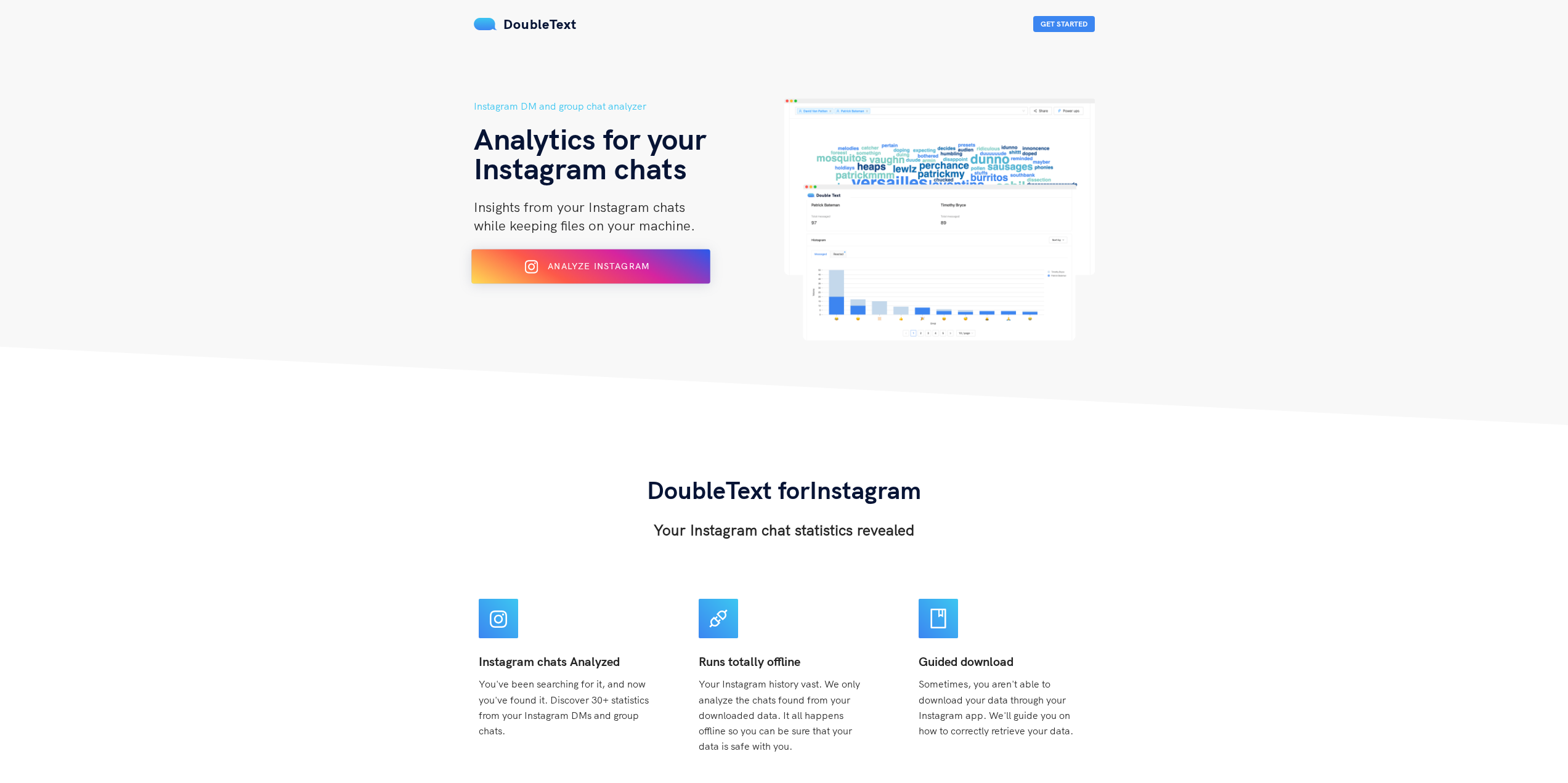
click at [595, 267] on span "Analyze Instagram" at bounding box center [598, 266] width 102 height 11
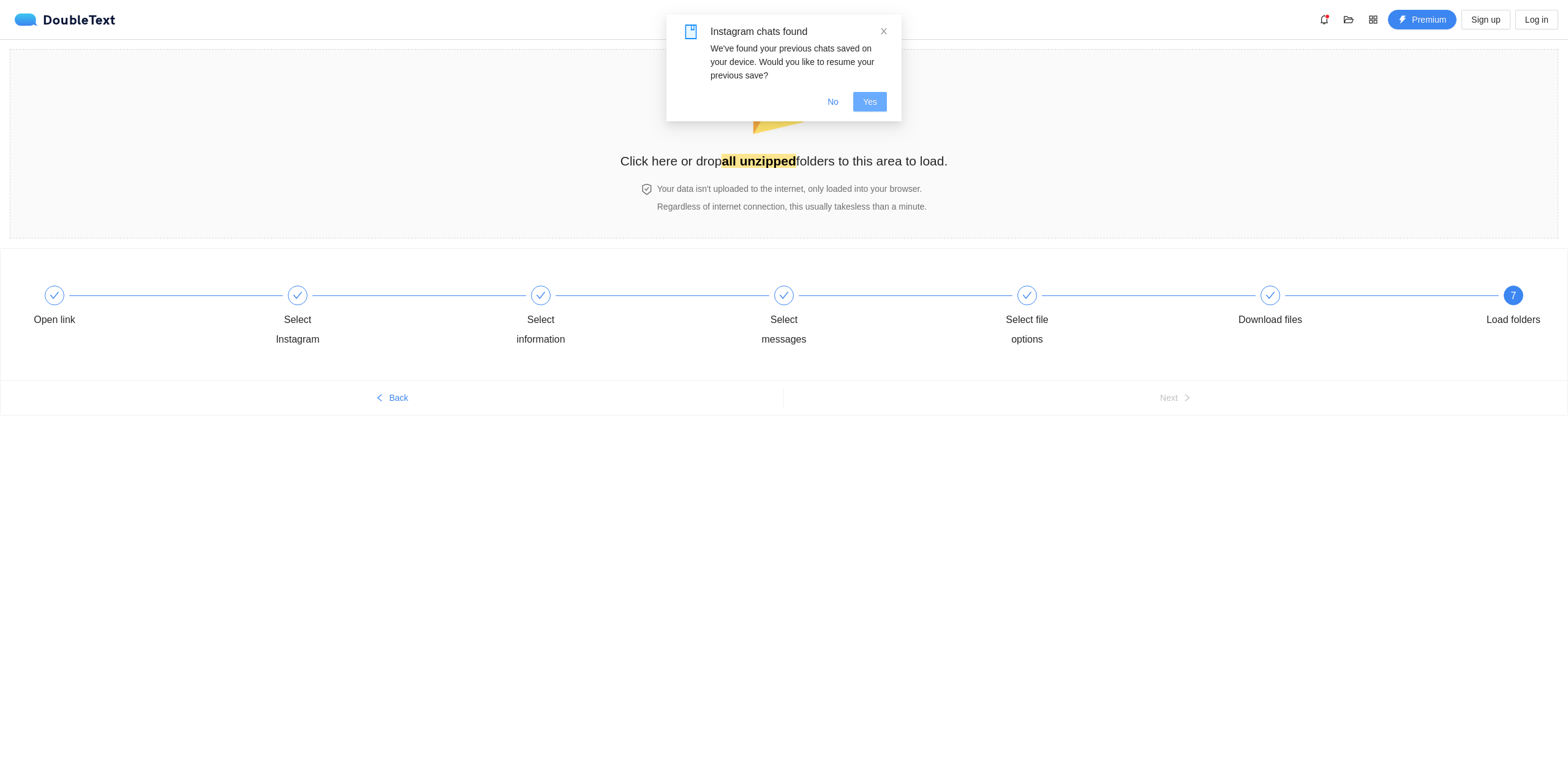
click at [866, 104] on span "Yes" at bounding box center [870, 101] width 14 height 13
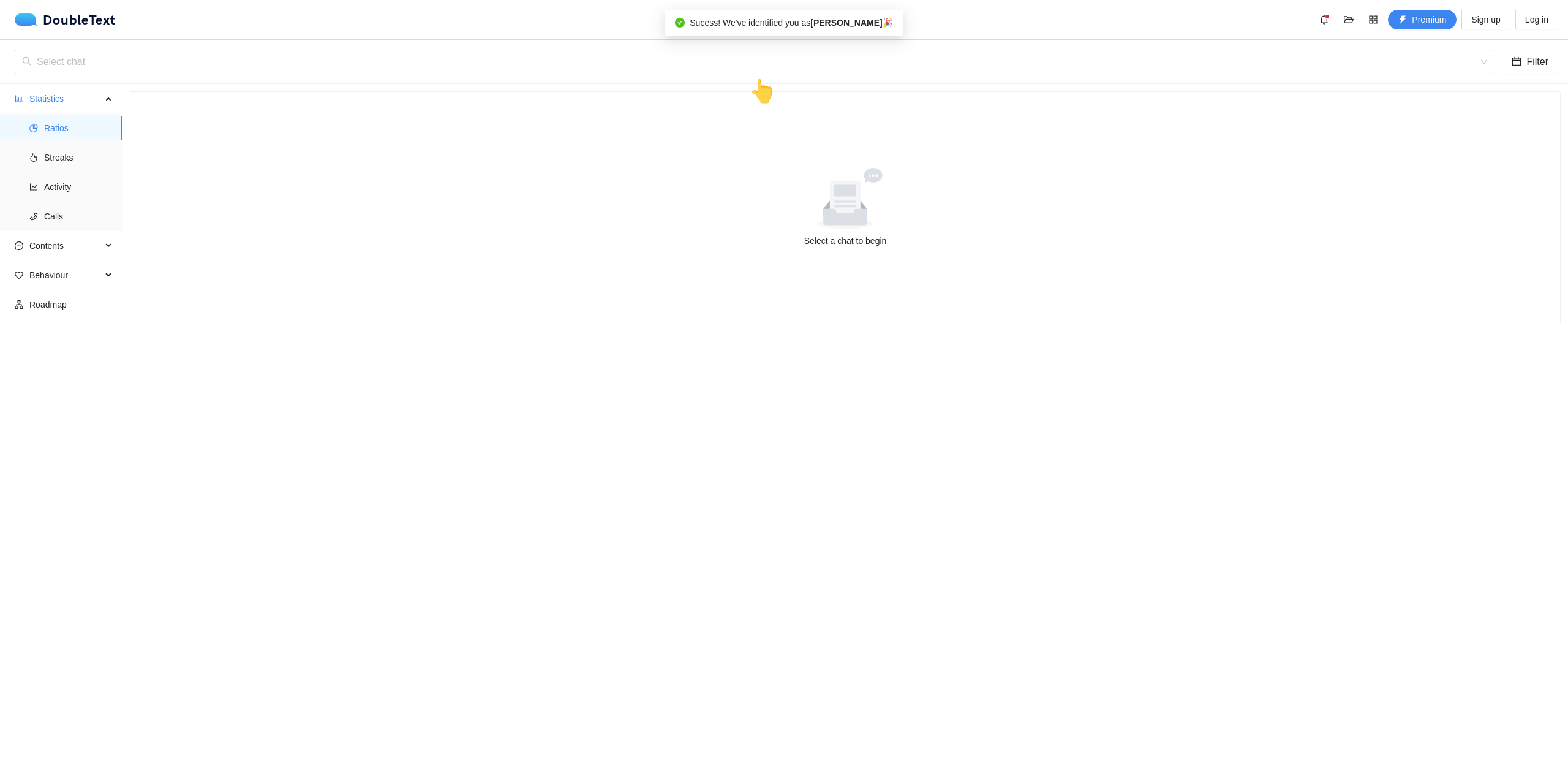
click at [472, 55] on input "search" at bounding box center [750, 62] width 1457 height 24
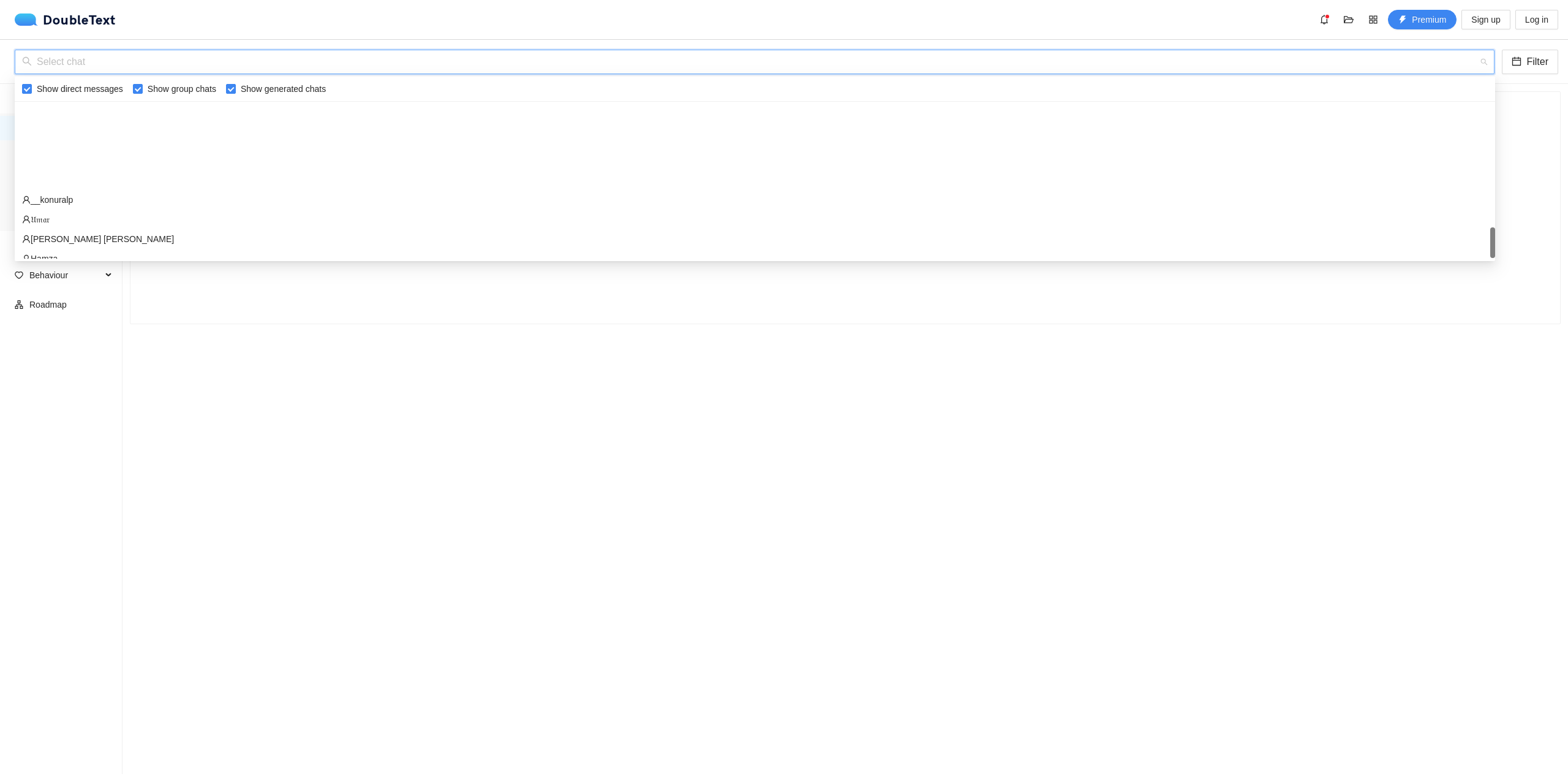
scroll to position [843, 0]
click at [409, 212] on div "[PERSON_NAME]" at bounding box center [755, 209] width 1466 height 13
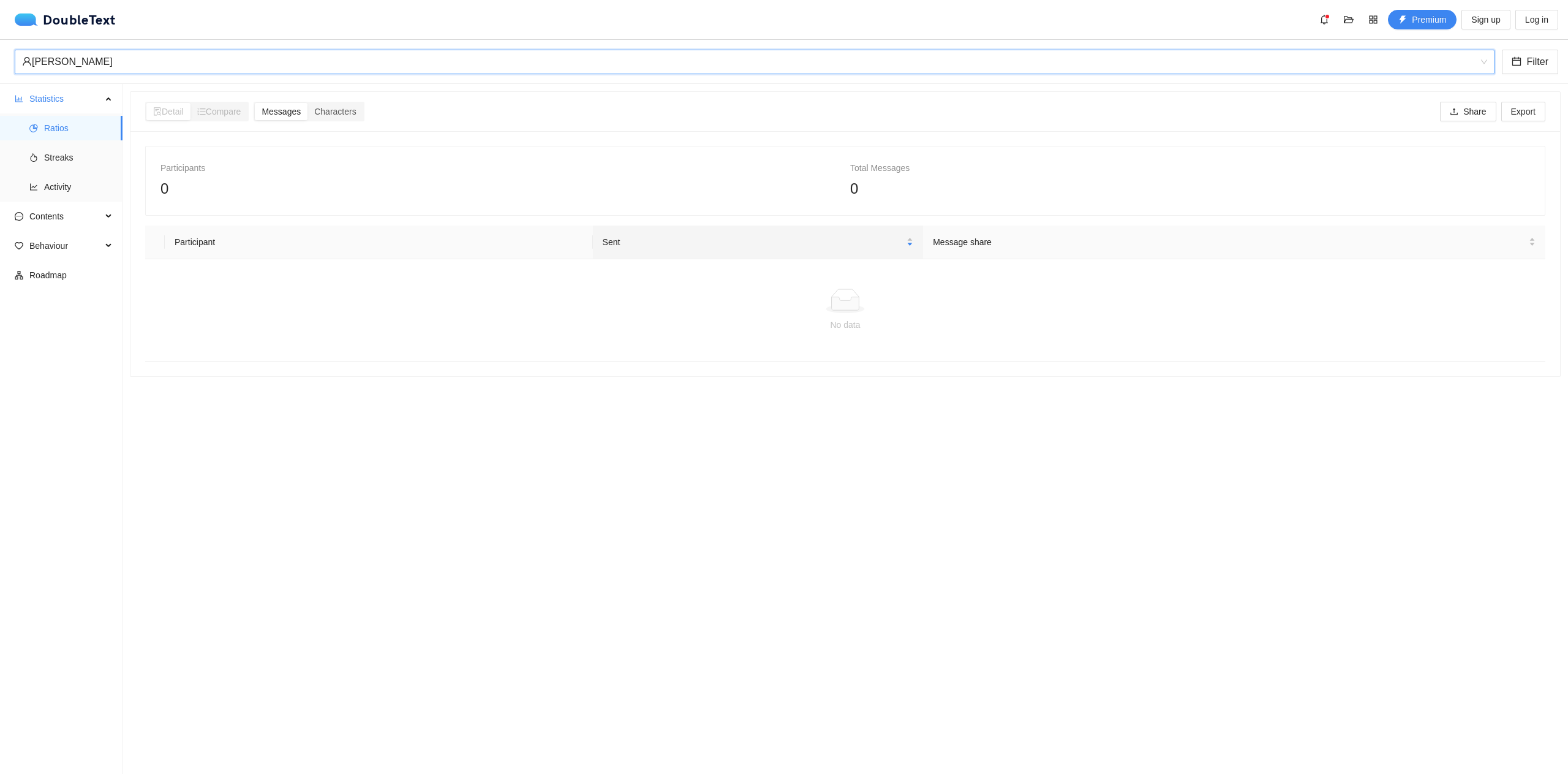
click at [470, 298] on div at bounding box center [844, 301] width 1380 height 24
click at [78, 155] on span "Streaks" at bounding box center [78, 157] width 68 height 24
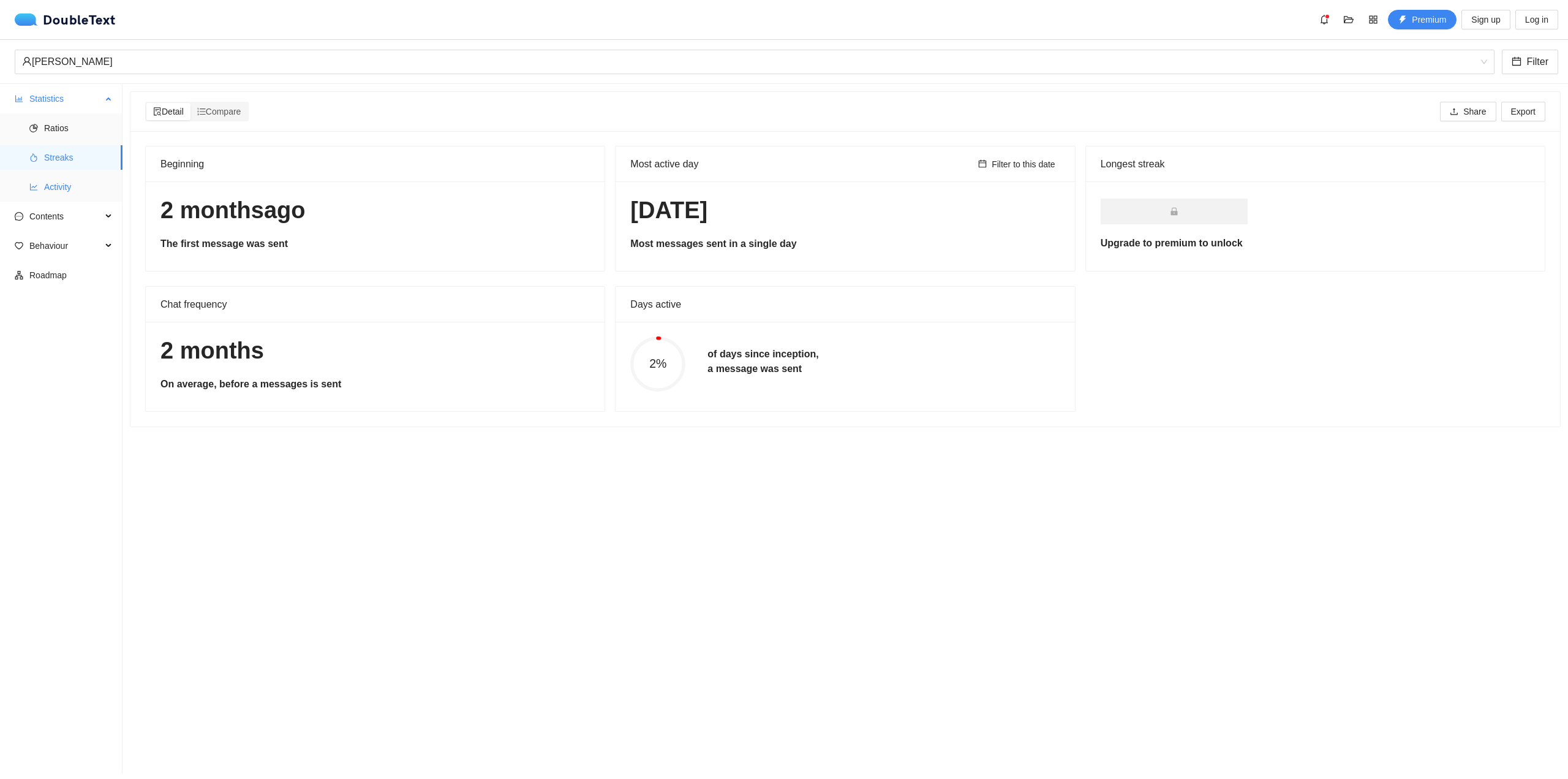
click at [73, 187] on span "Activity" at bounding box center [78, 186] width 68 height 24
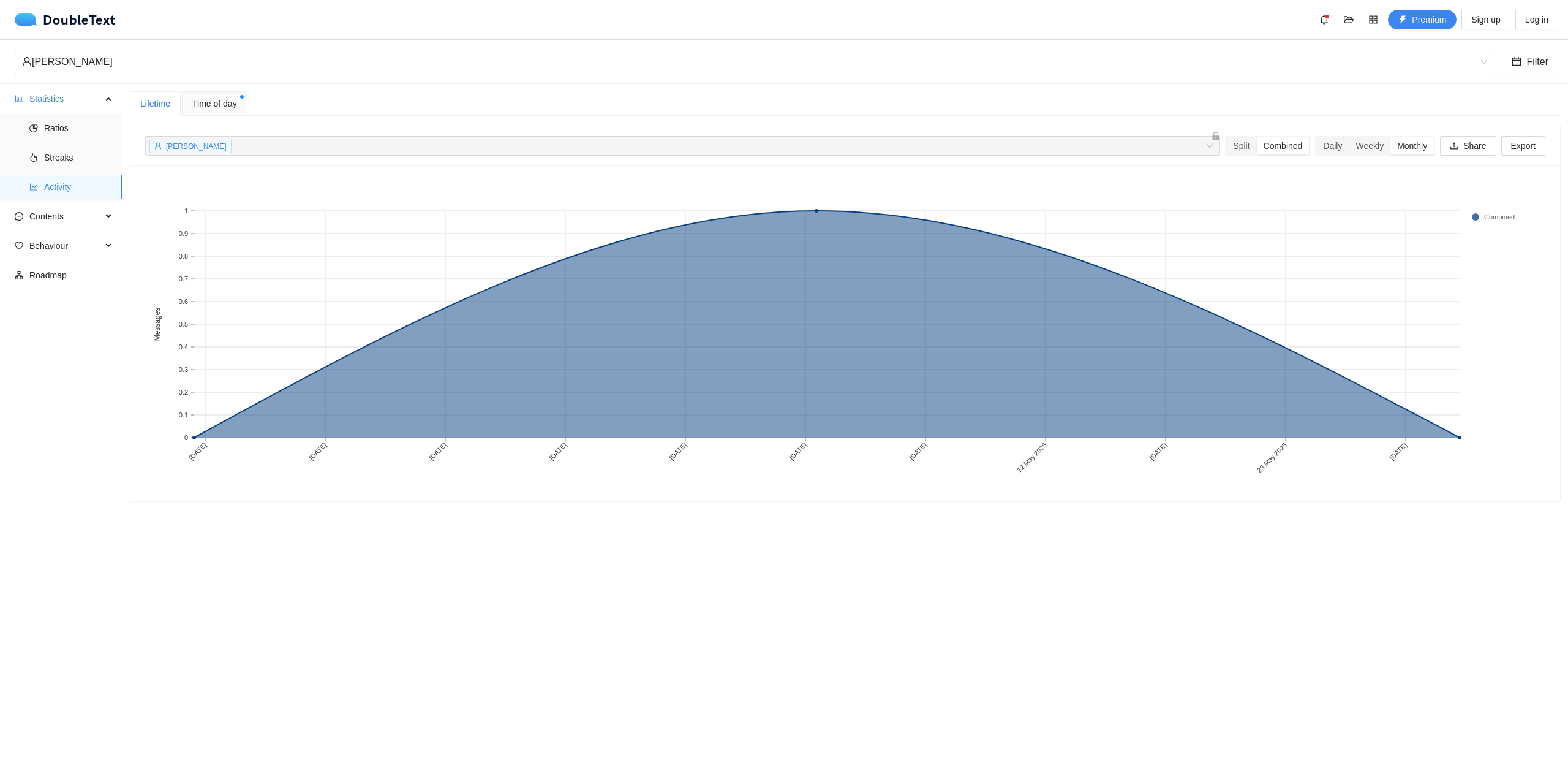
click at [204, 70] on div "[PERSON_NAME]" at bounding box center [749, 62] width 1454 height 24
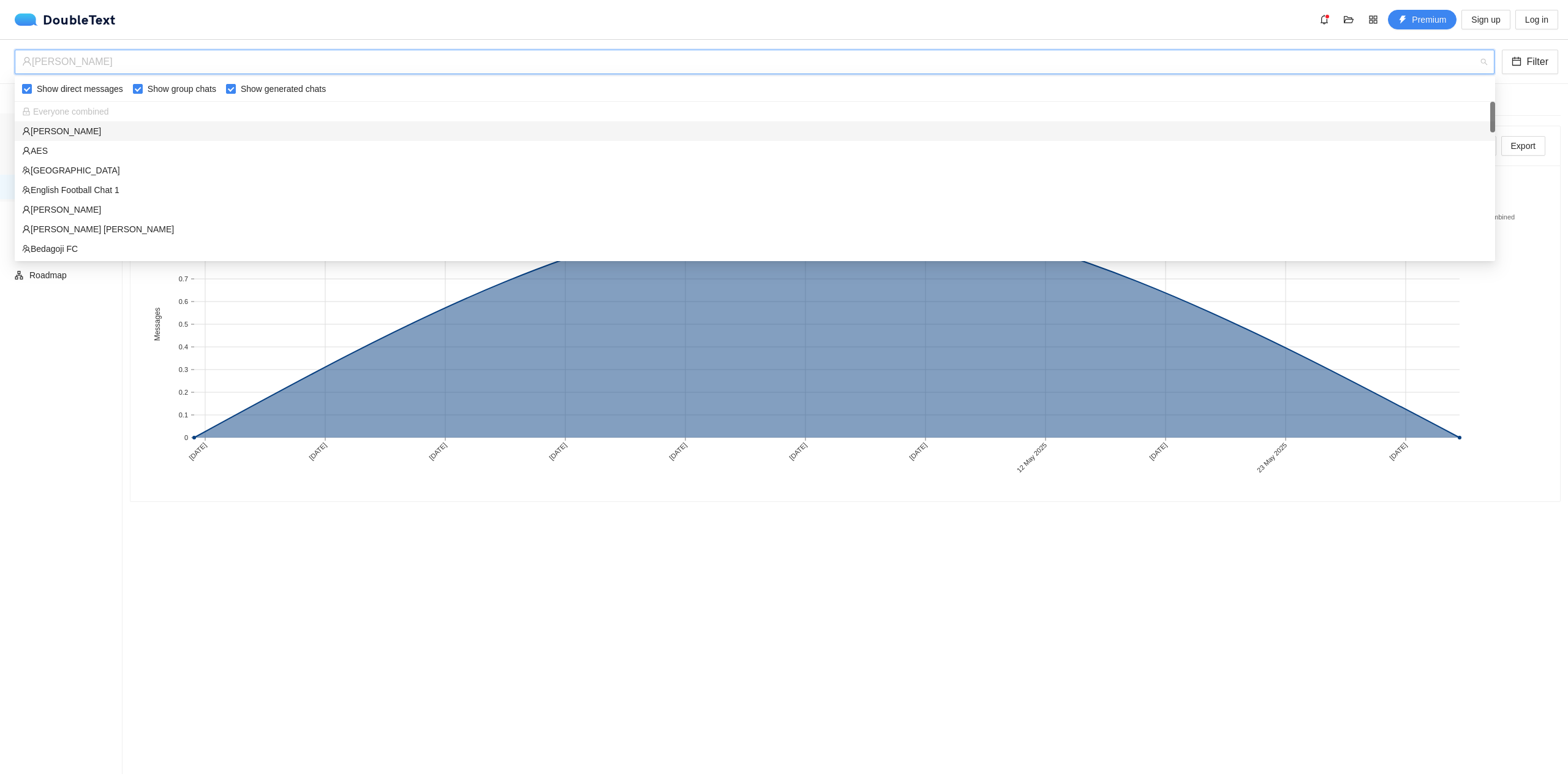
click at [144, 136] on div "[PERSON_NAME]" at bounding box center [755, 130] width 1466 height 13
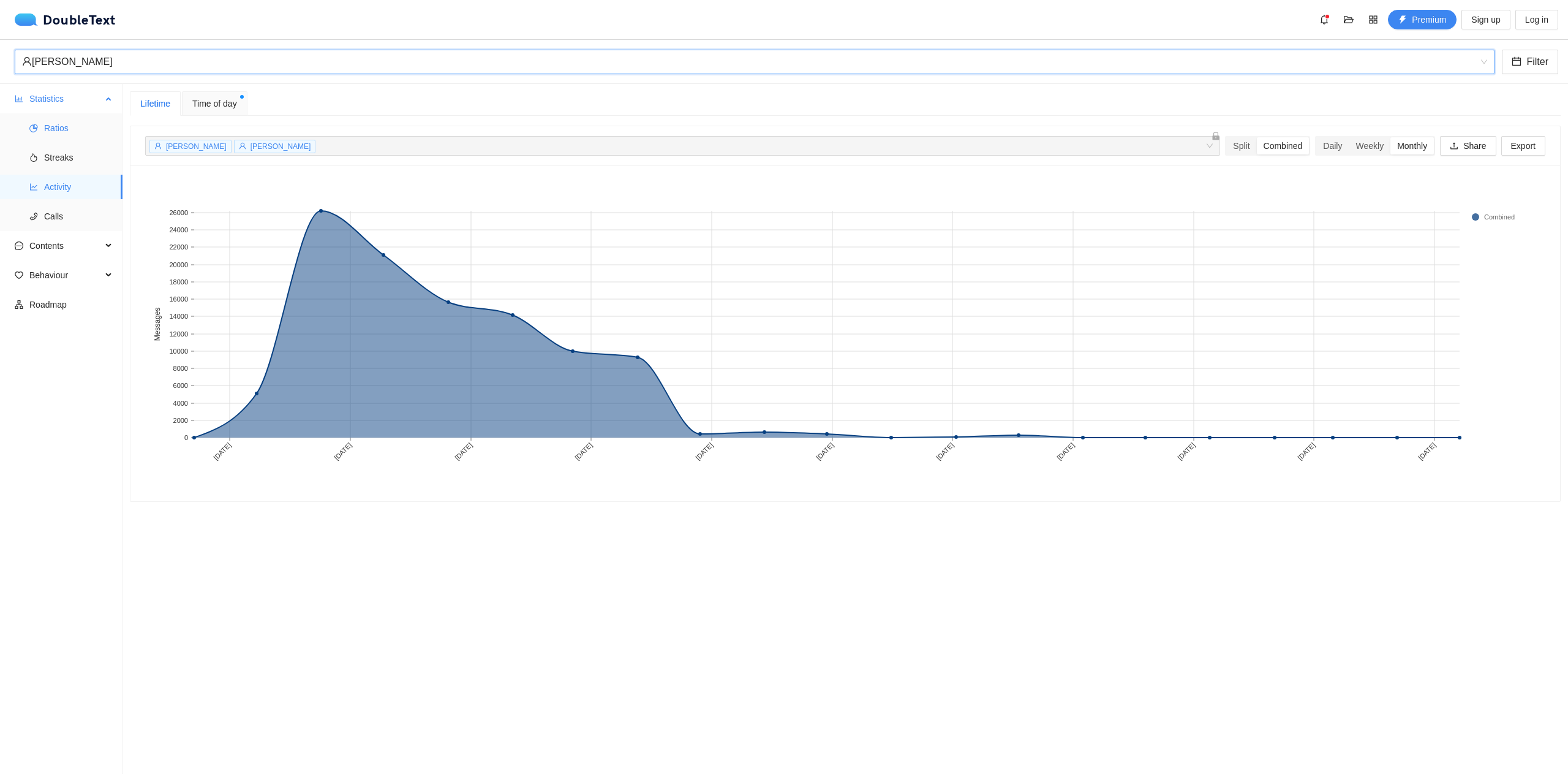
click at [72, 125] on span "Ratios" at bounding box center [78, 128] width 68 height 24
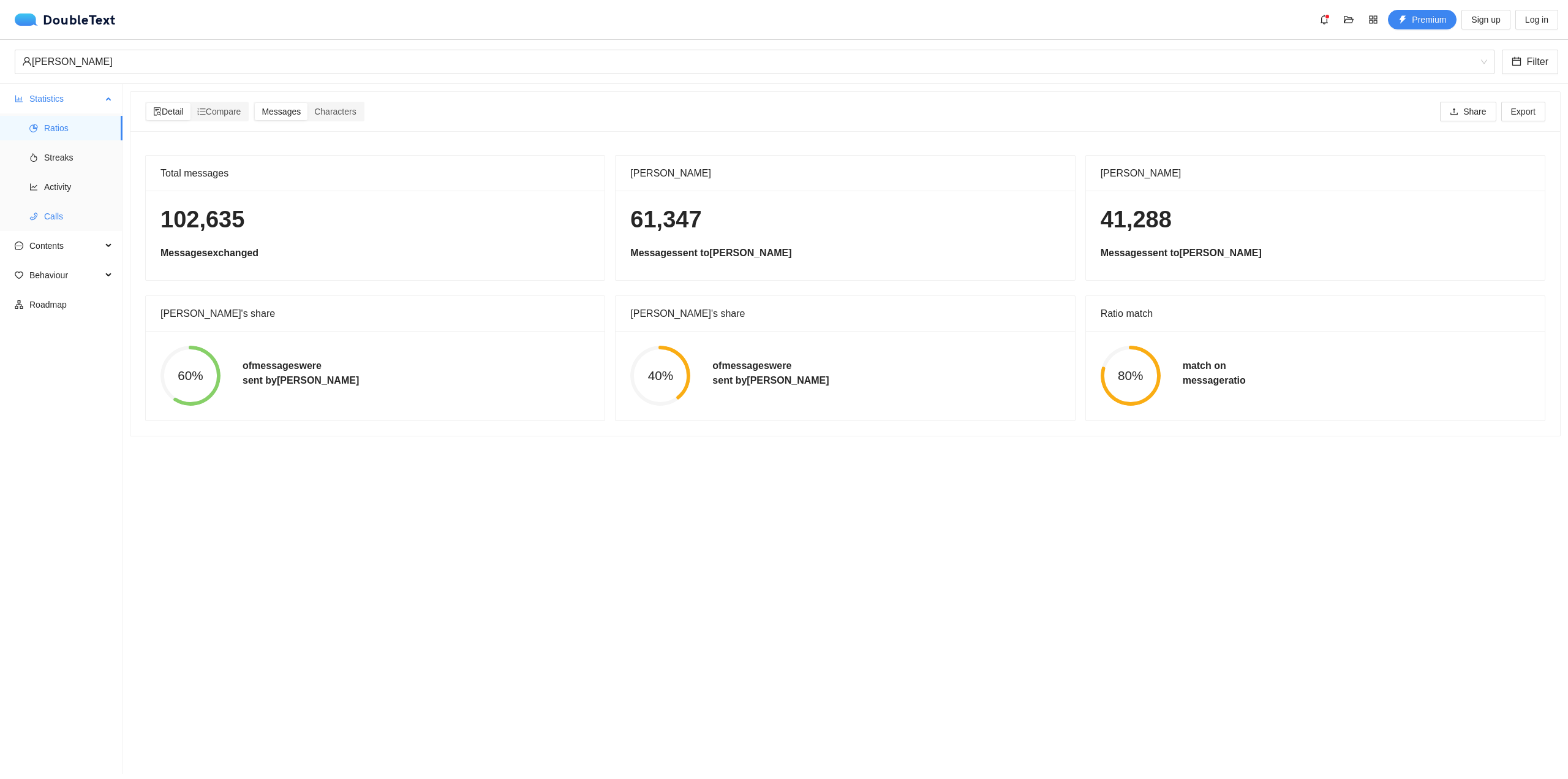
click at [48, 230] on ul "Ratios Streaks Activity Calls" at bounding box center [60, 172] width 122 height 118
click at [48, 240] on span "Contents" at bounding box center [65, 245] width 72 height 24
click at [95, 275] on span "Word Cloud" at bounding box center [78, 275] width 68 height 24
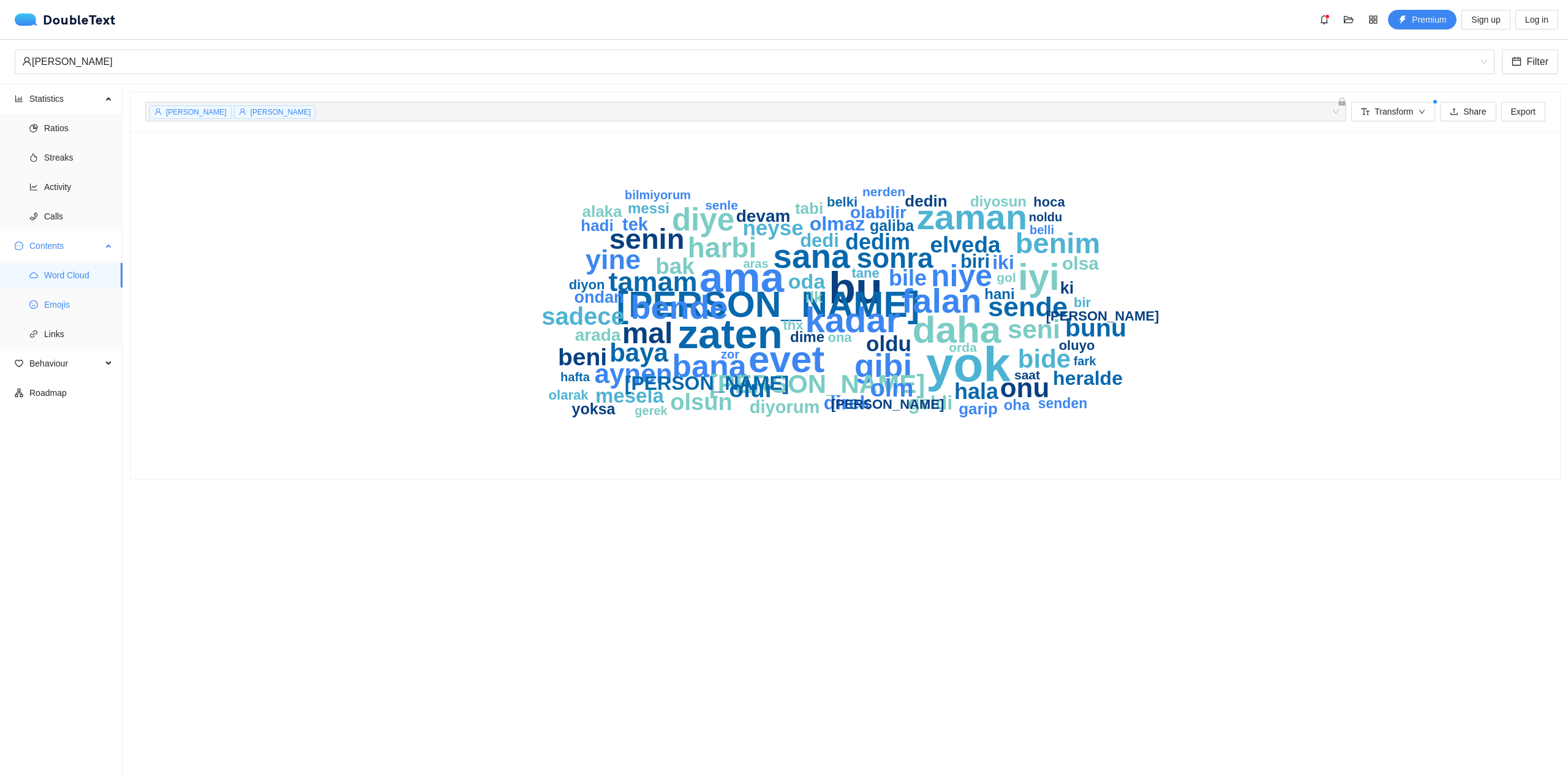
click at [86, 313] on span "Emojis" at bounding box center [78, 304] width 68 height 24
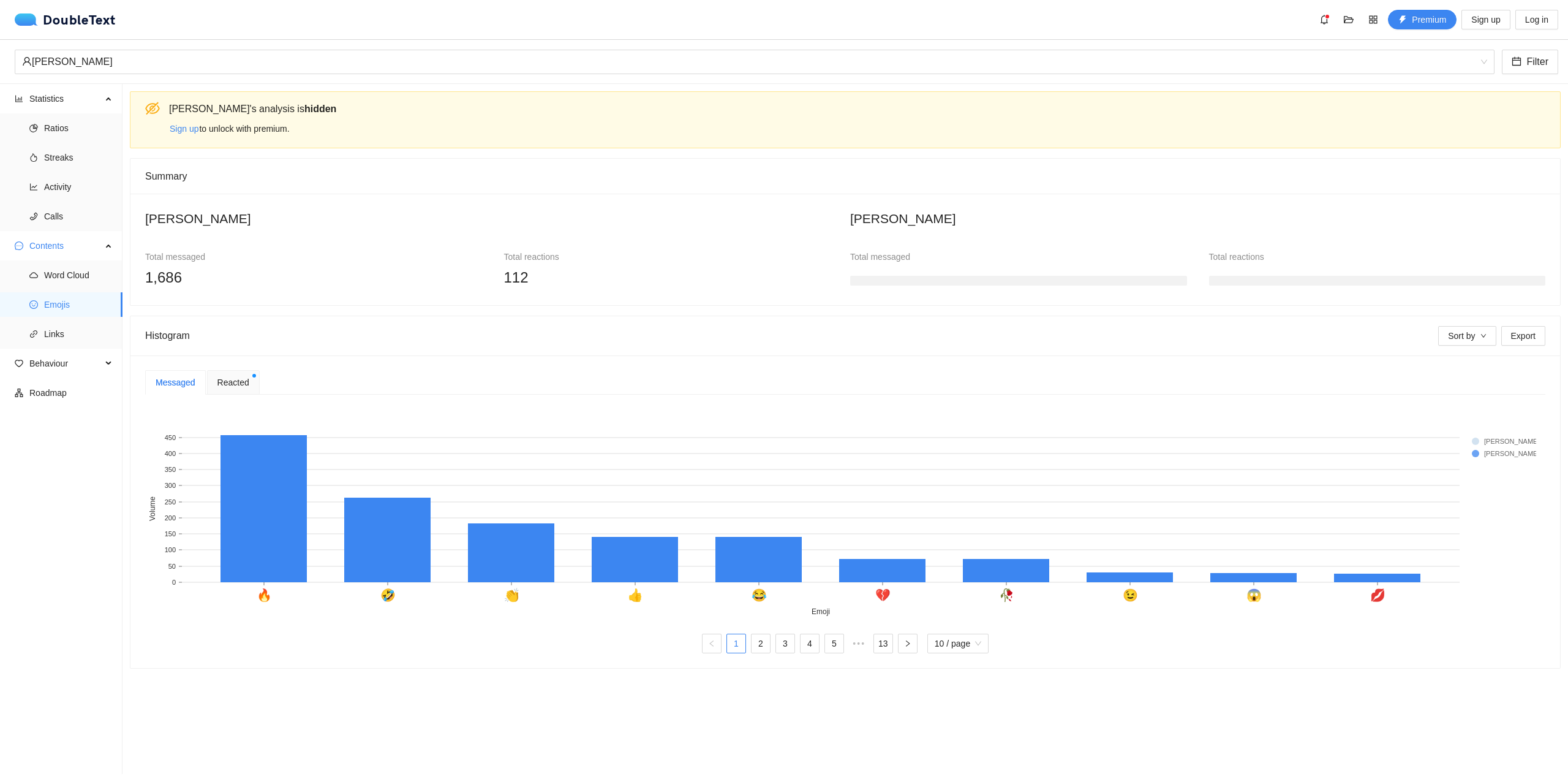
click at [214, 384] on div "Reacted" at bounding box center [233, 382] width 53 height 24
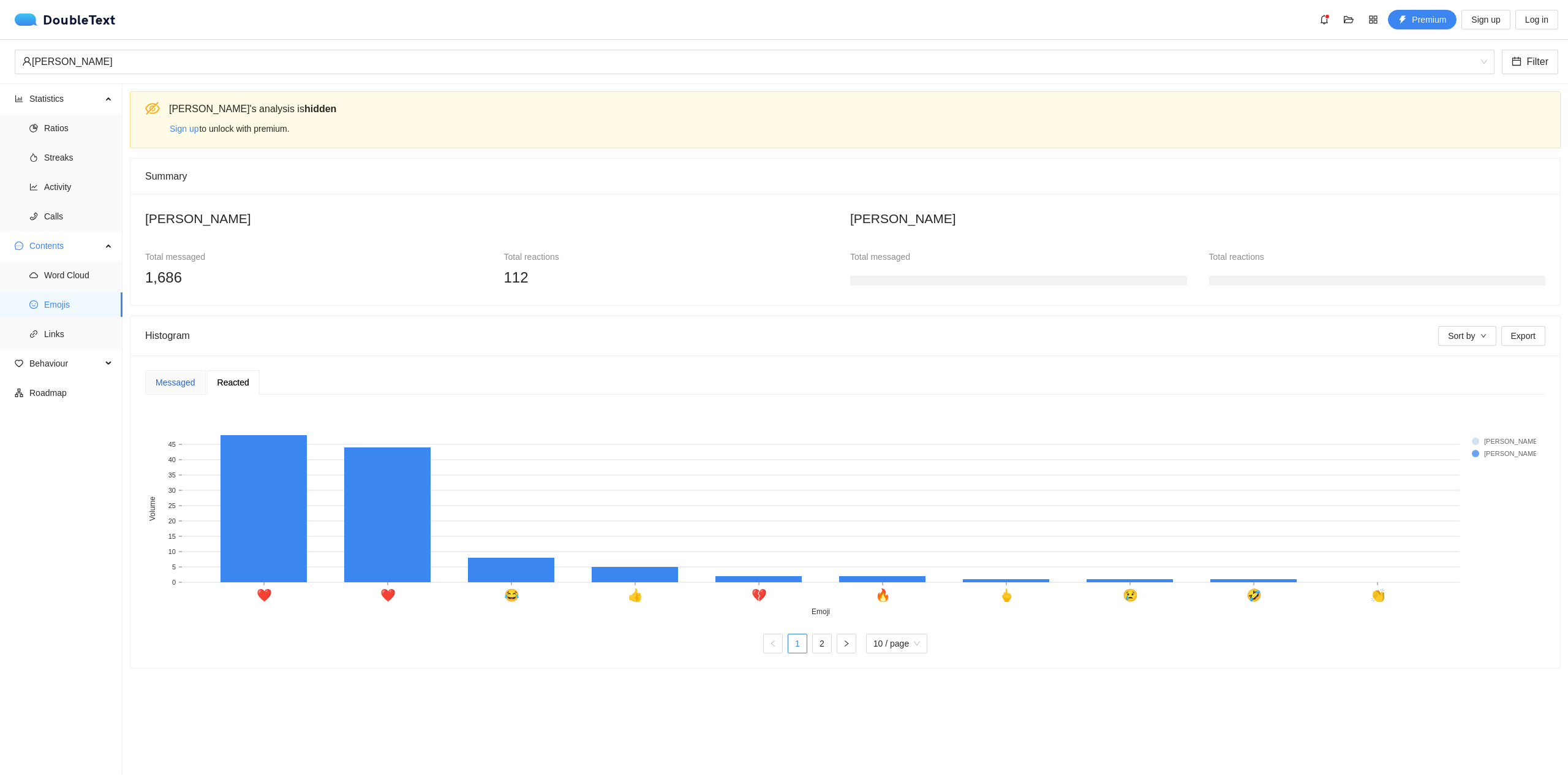
click at [171, 380] on div "Messaged" at bounding box center [175, 382] width 40 height 13
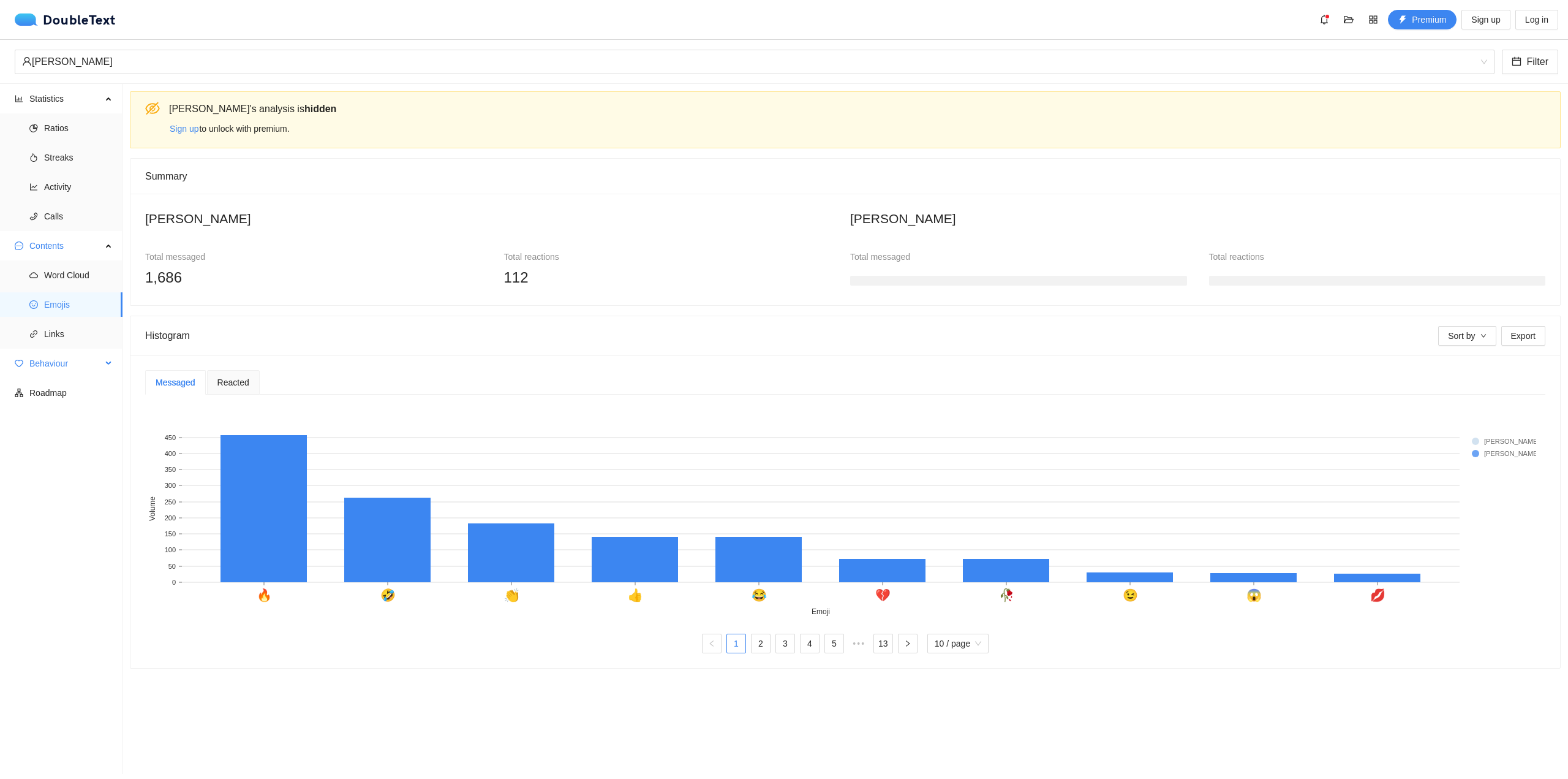
click at [93, 359] on span "Behaviour" at bounding box center [65, 363] width 72 height 24
click at [98, 398] on span "Engagement" at bounding box center [78, 393] width 68 height 24
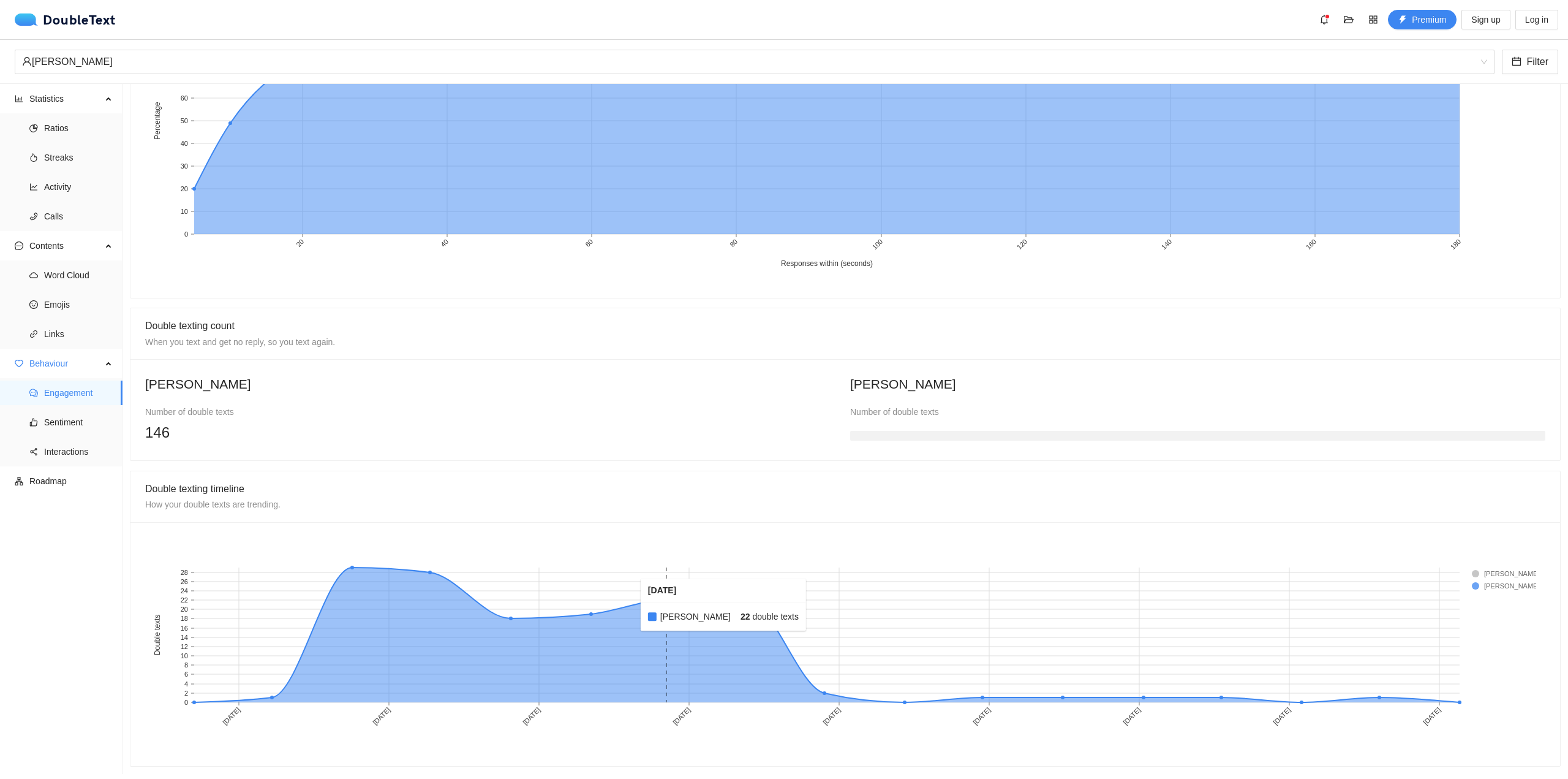
scroll to position [681, 0]
click at [94, 431] on span "Sentiment" at bounding box center [78, 422] width 68 height 24
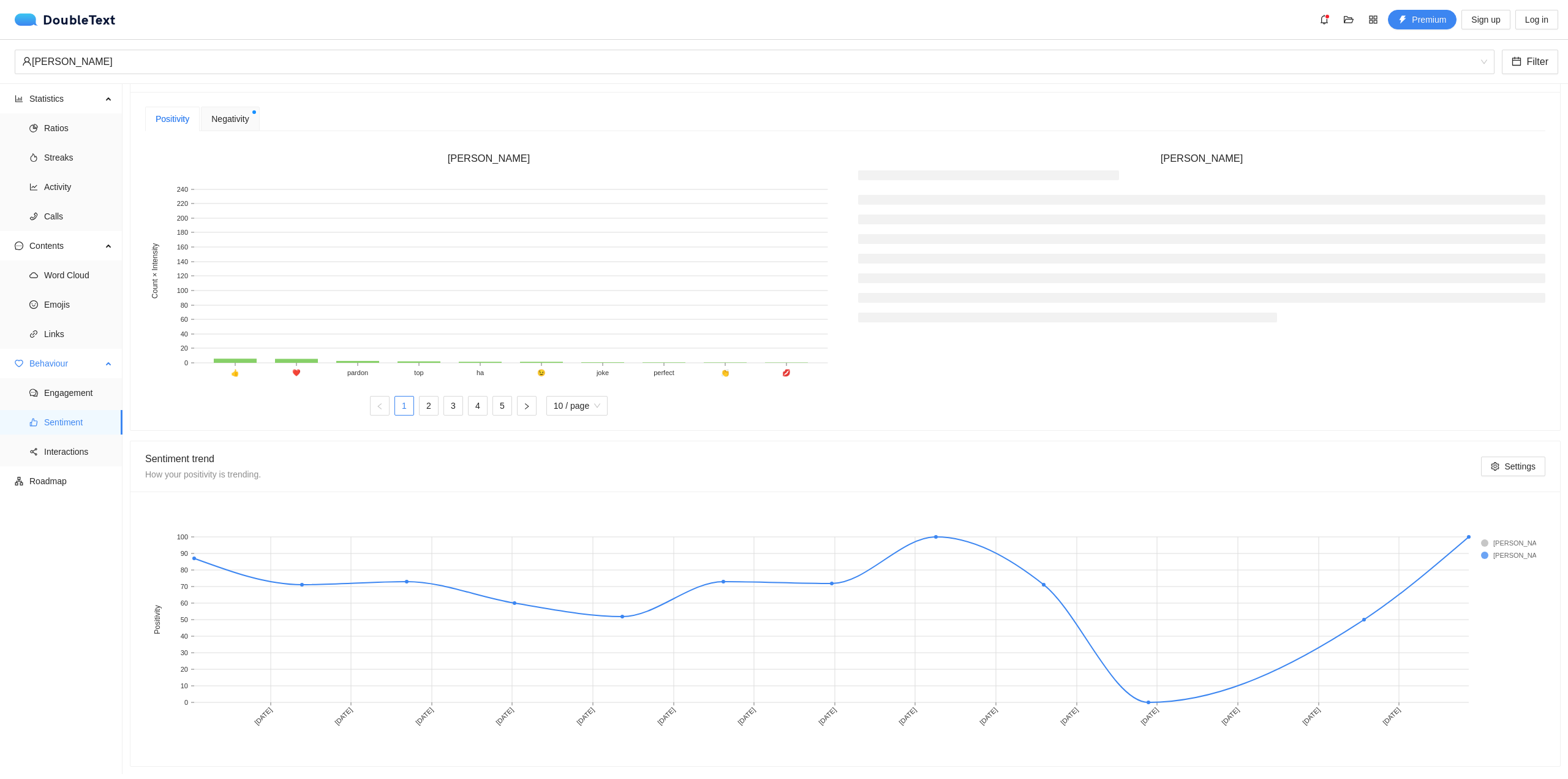
scroll to position [330, 0]
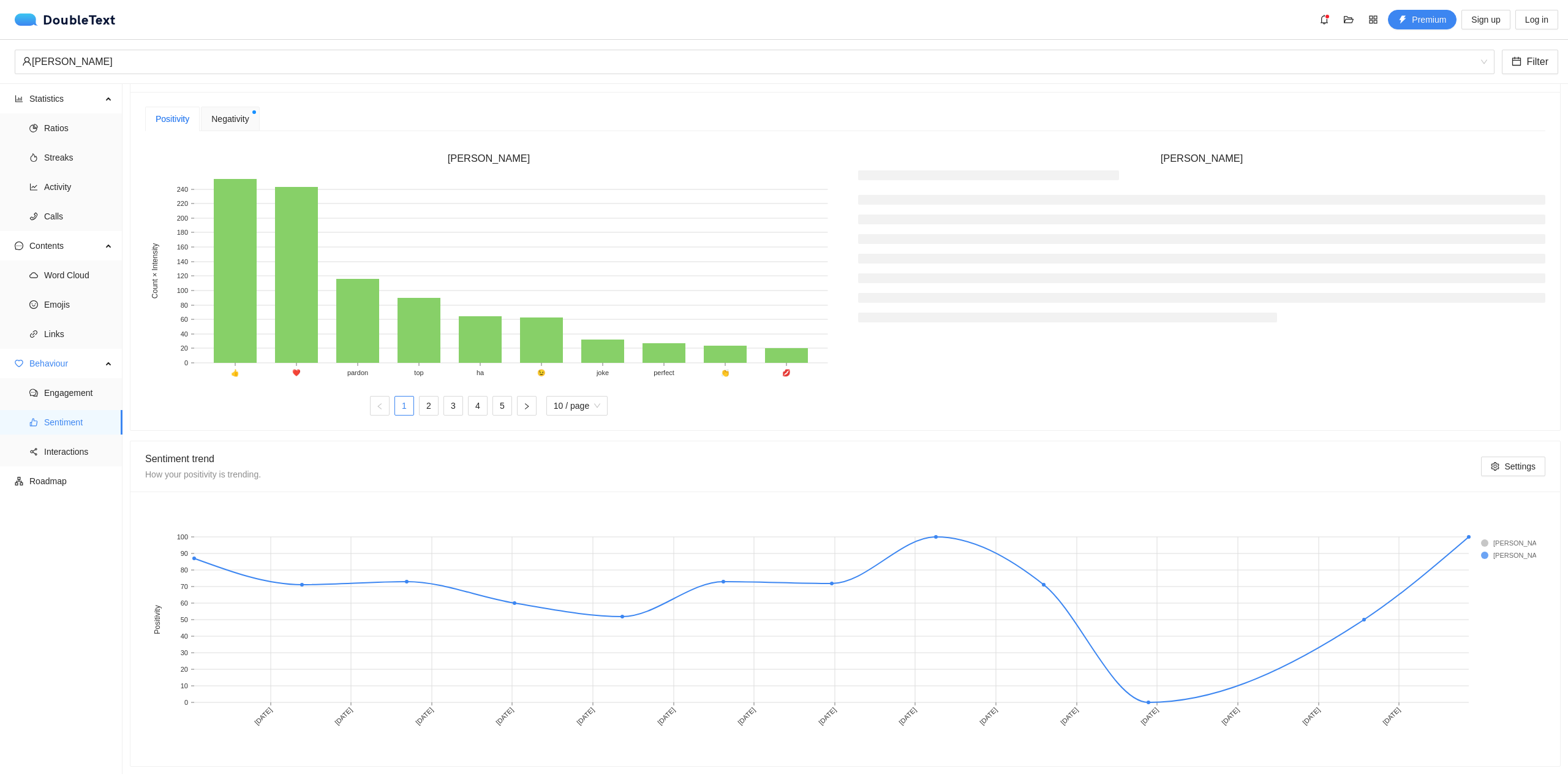
click at [239, 112] on span "Negativity" at bounding box center [230, 119] width 38 height 13
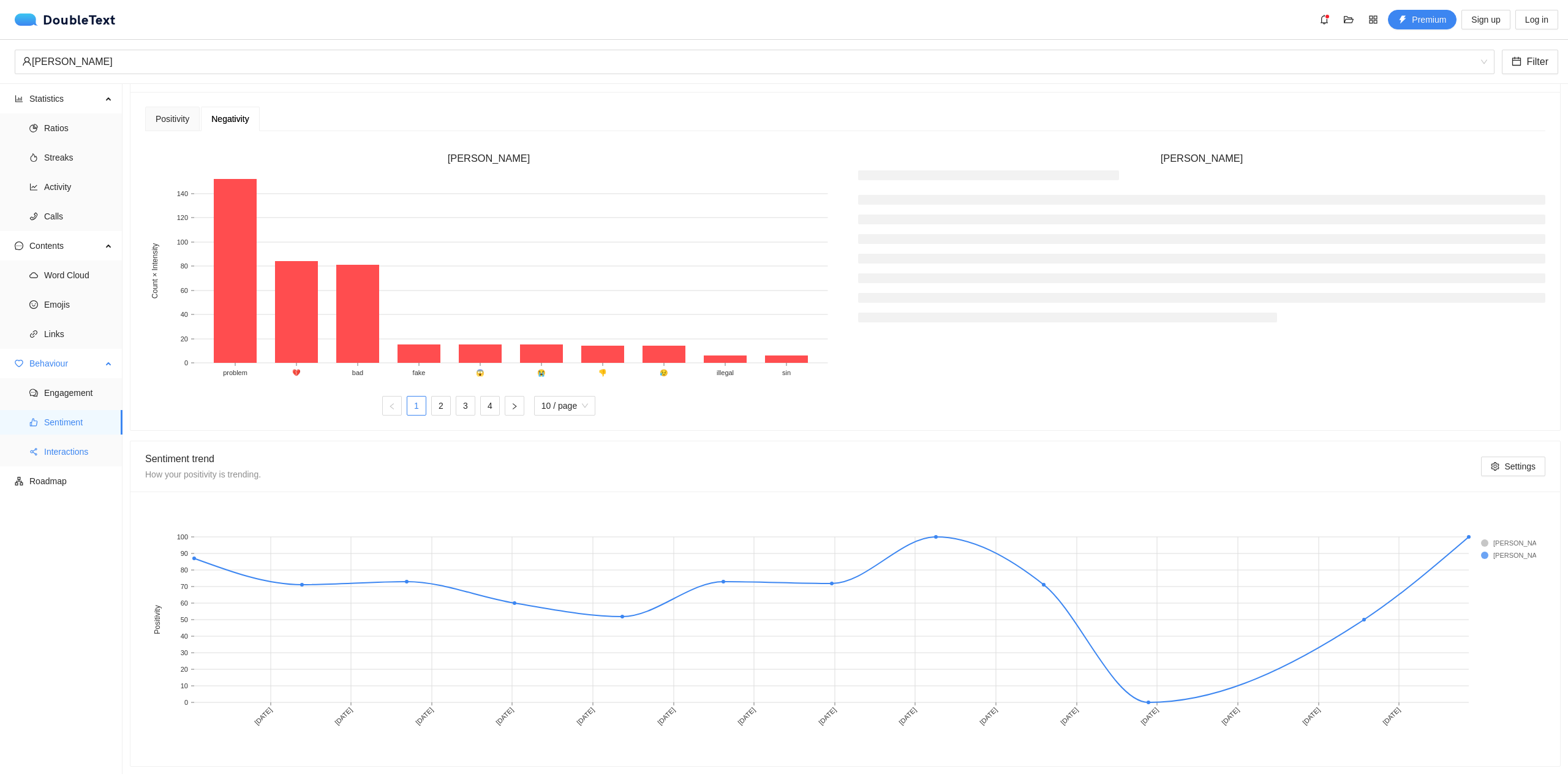
click at [41, 454] on li "Interactions" at bounding box center [61, 452] width 122 height 24
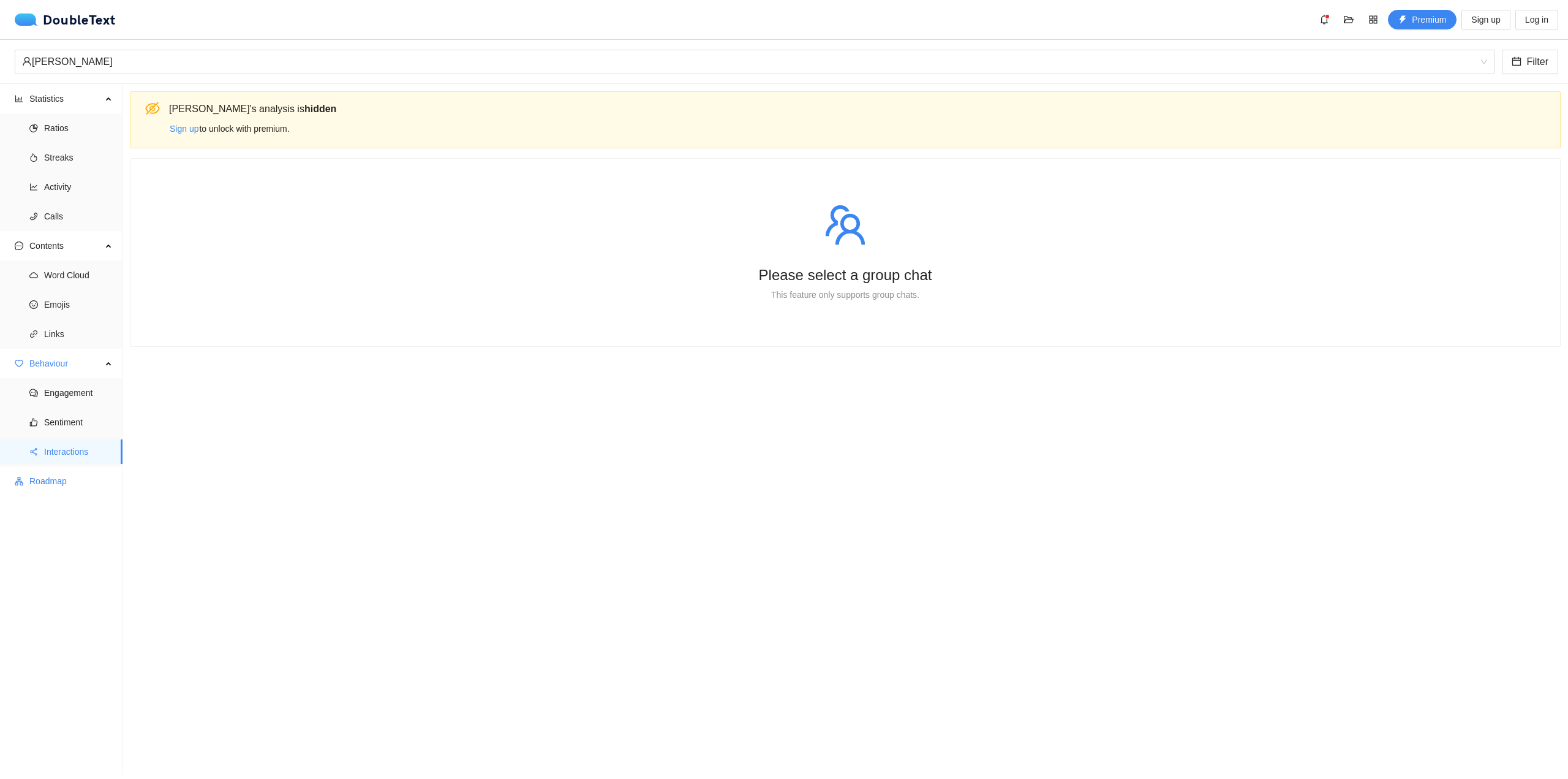
click at [55, 492] on span "Roadmap" at bounding box center [71, 481] width 83 height 24
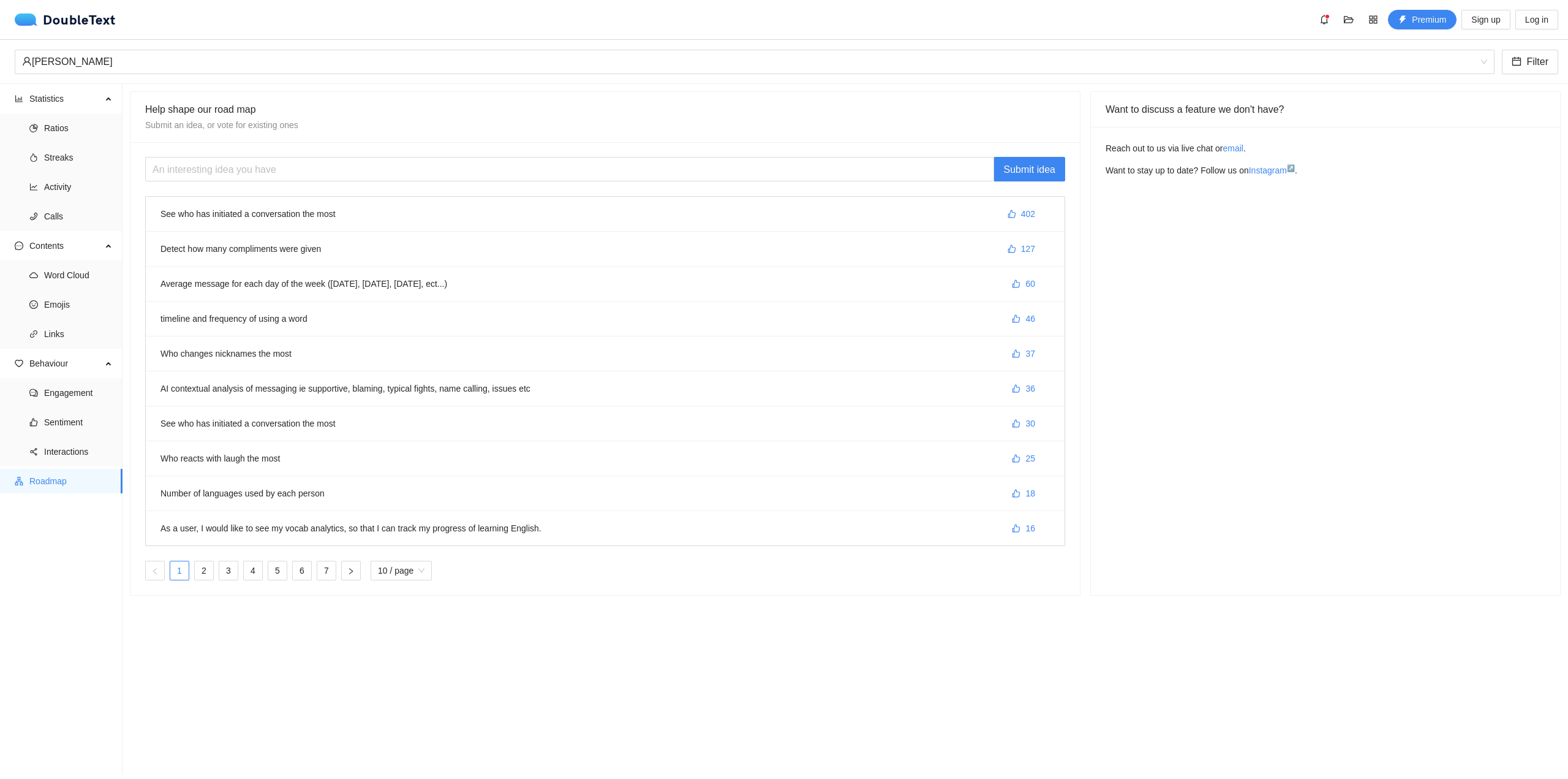
click at [303, 216] on li "See who has initiated a conversation the most 402" at bounding box center [605, 214] width 919 height 35
click at [271, 240] on li "Detect how many compliments were given 127" at bounding box center [605, 249] width 919 height 35
click at [256, 254] on li "Detect how many compliments were given 127" at bounding box center [605, 249] width 919 height 35
click at [231, 302] on li "timeline and frequency of using a word 46" at bounding box center [605, 319] width 919 height 35
click at [300, 374] on ul "See who has initiated a conversation the most 402 Detect how many compliments w…" at bounding box center [605, 371] width 919 height 349
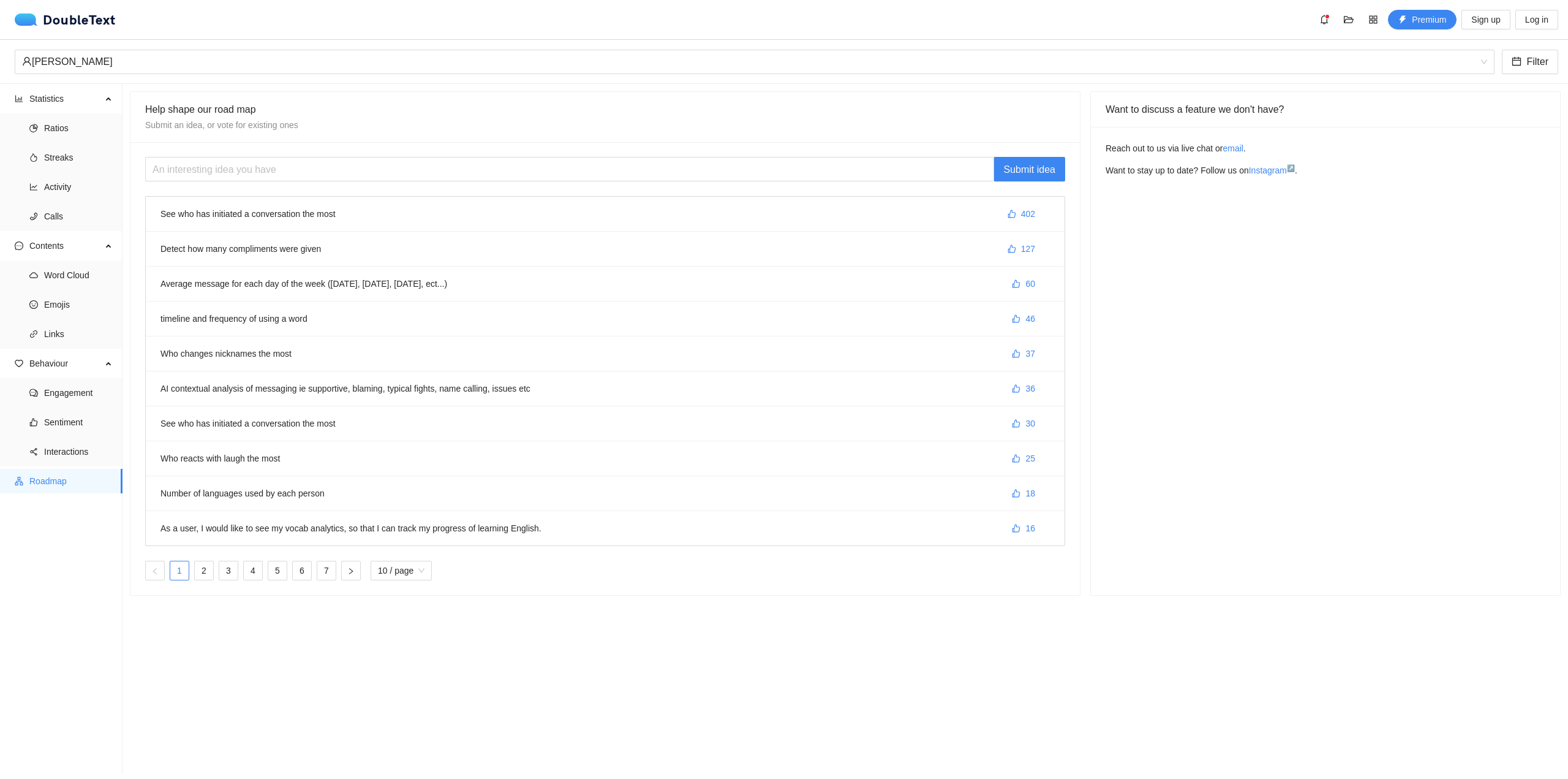
click at [352, 366] on li "Who changes nicknames the most 37" at bounding box center [605, 354] width 919 height 35
click at [43, 127] on li "Ratios" at bounding box center [61, 128] width 122 height 24
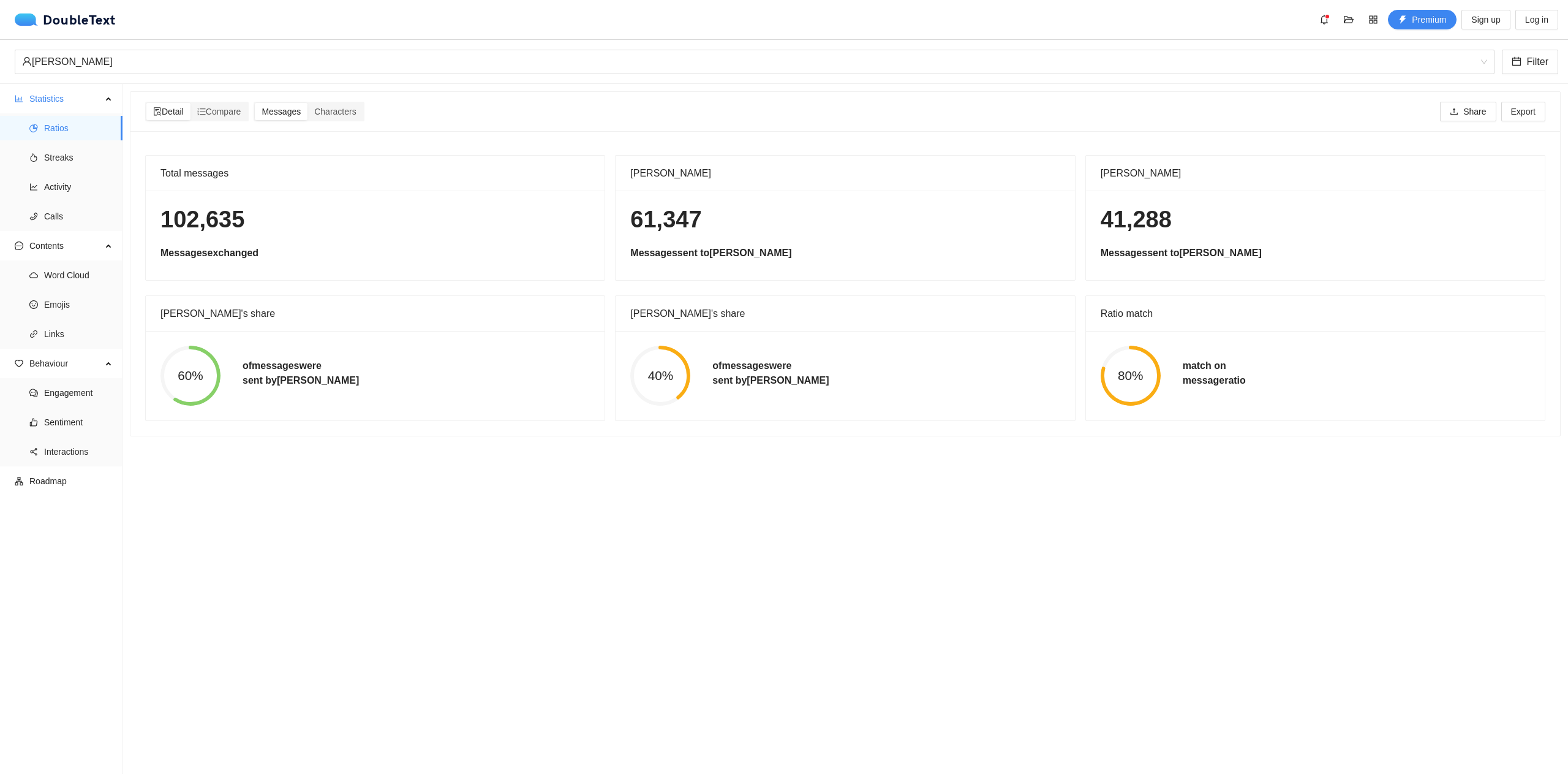
click at [1110, 456] on section "Detail Compare Messages Characters Share Export Total messages 102,635 Messages…" at bounding box center [845, 429] width 1446 height 690
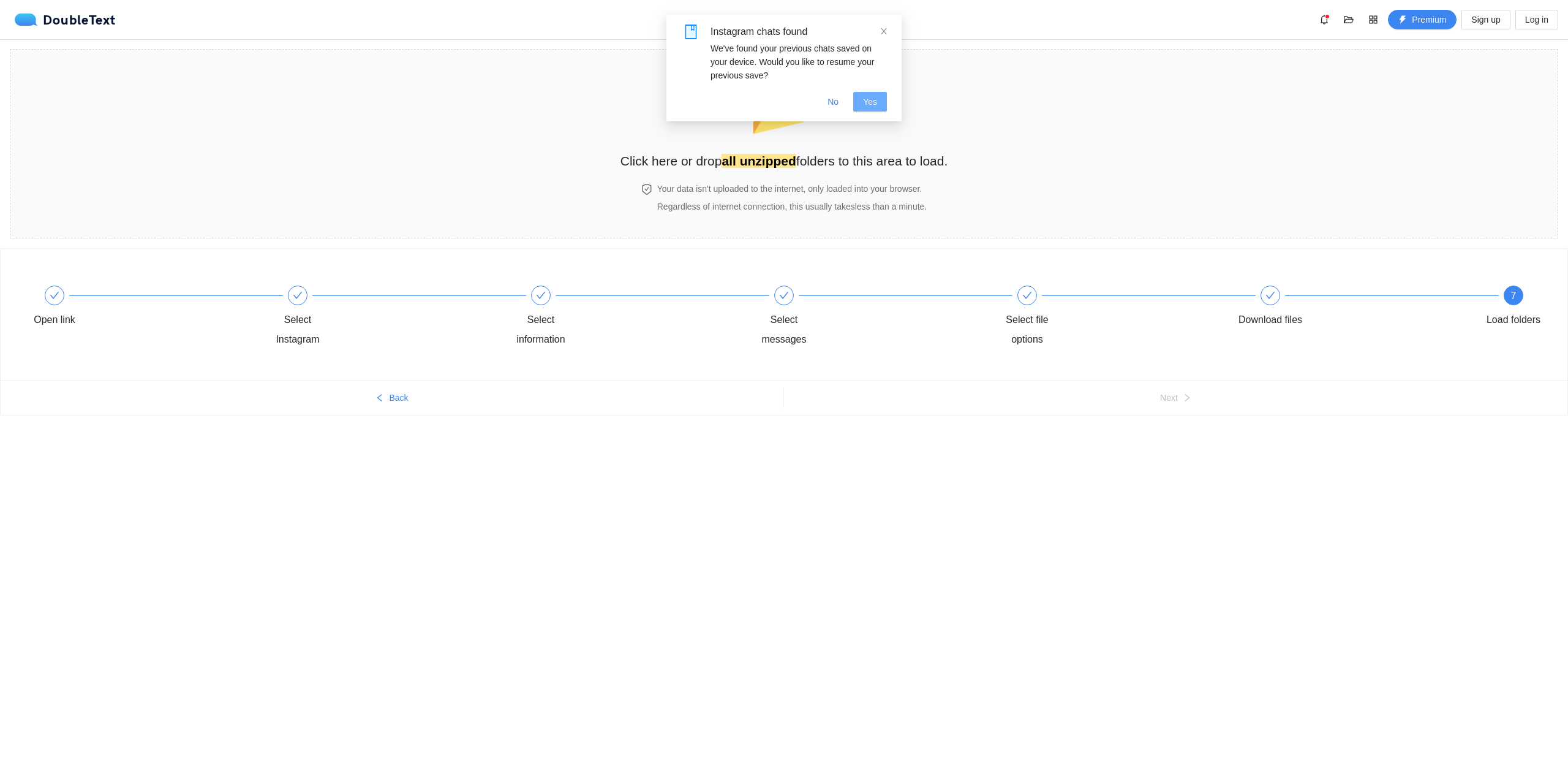
click at [860, 100] on button "Yes" at bounding box center [870, 101] width 34 height 20
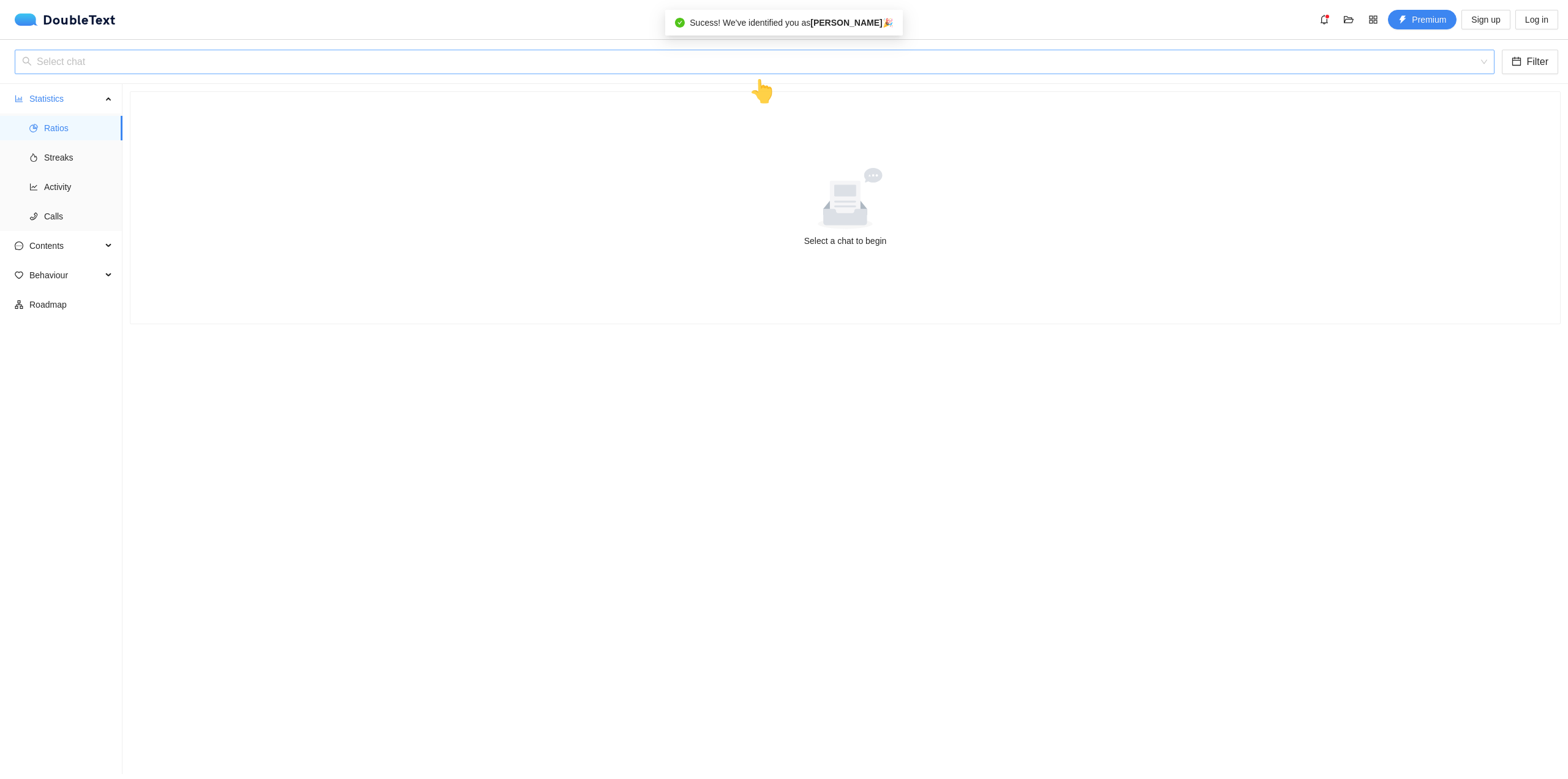
click at [589, 60] on input "search" at bounding box center [750, 62] width 1457 height 24
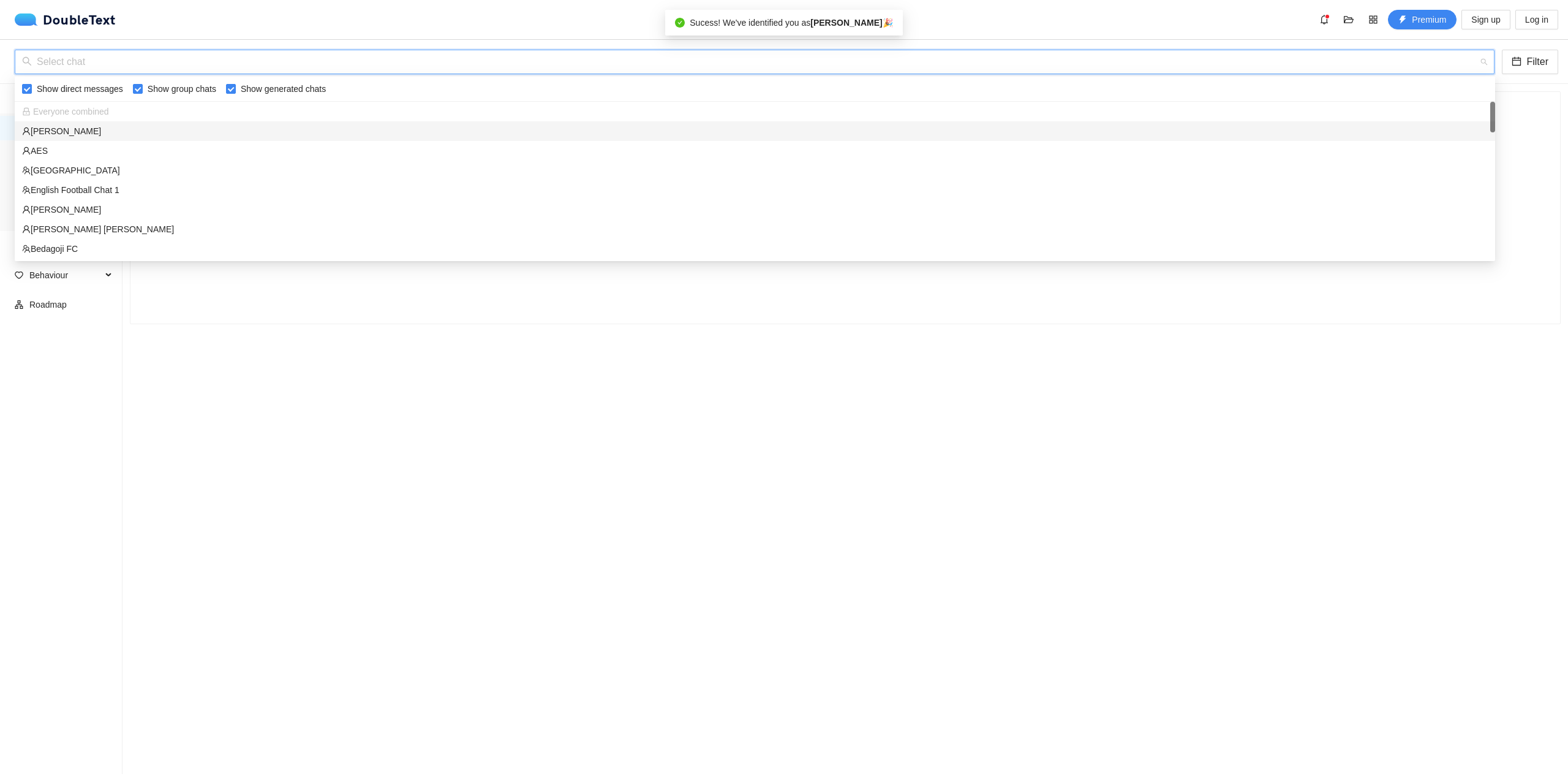
click at [484, 131] on div "Ali Aras" at bounding box center [755, 130] width 1466 height 13
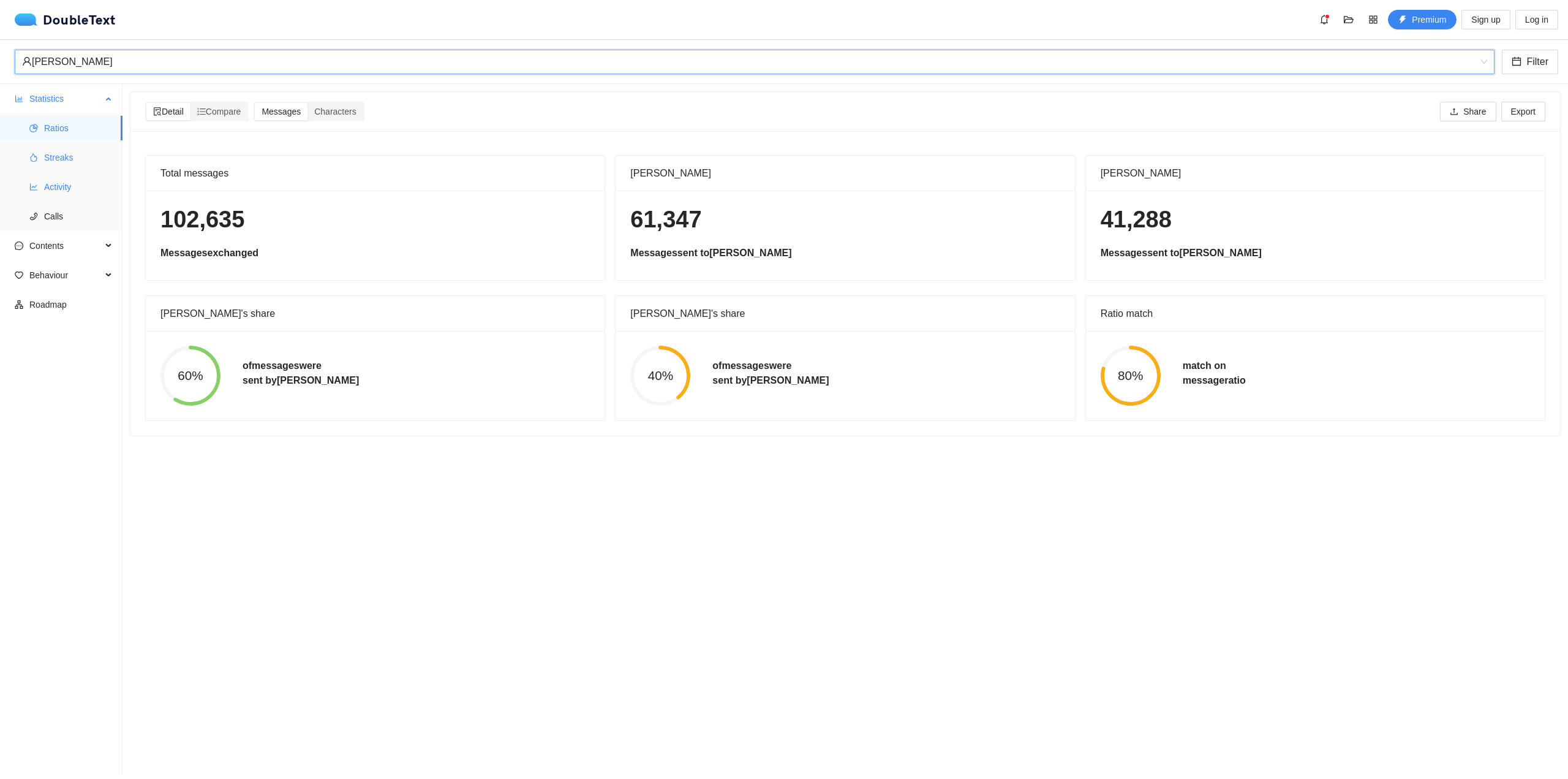
click at [82, 166] on span "Streaks" at bounding box center [78, 157] width 68 height 24
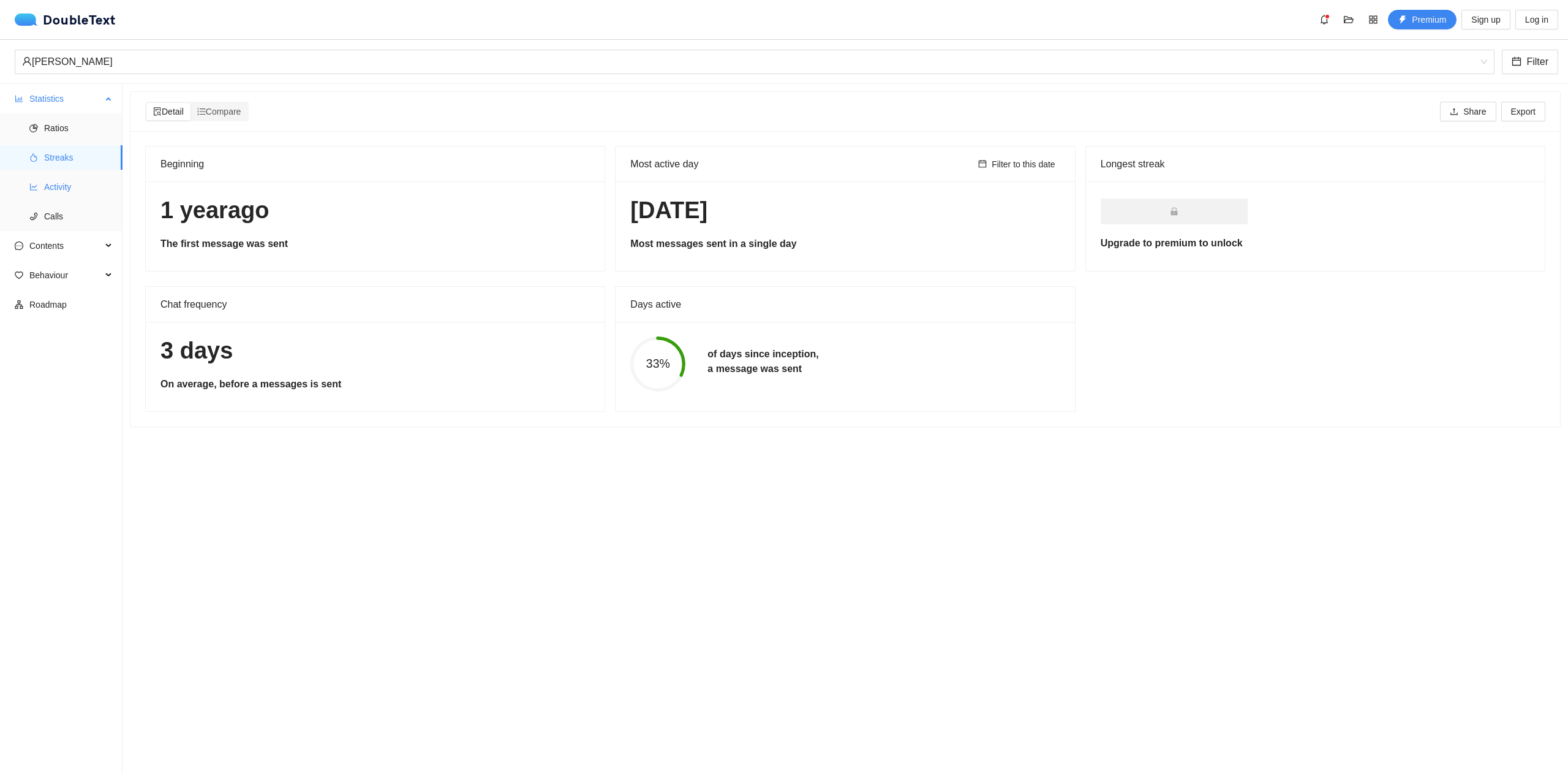
click at [60, 183] on span "Activity" at bounding box center [78, 186] width 68 height 24
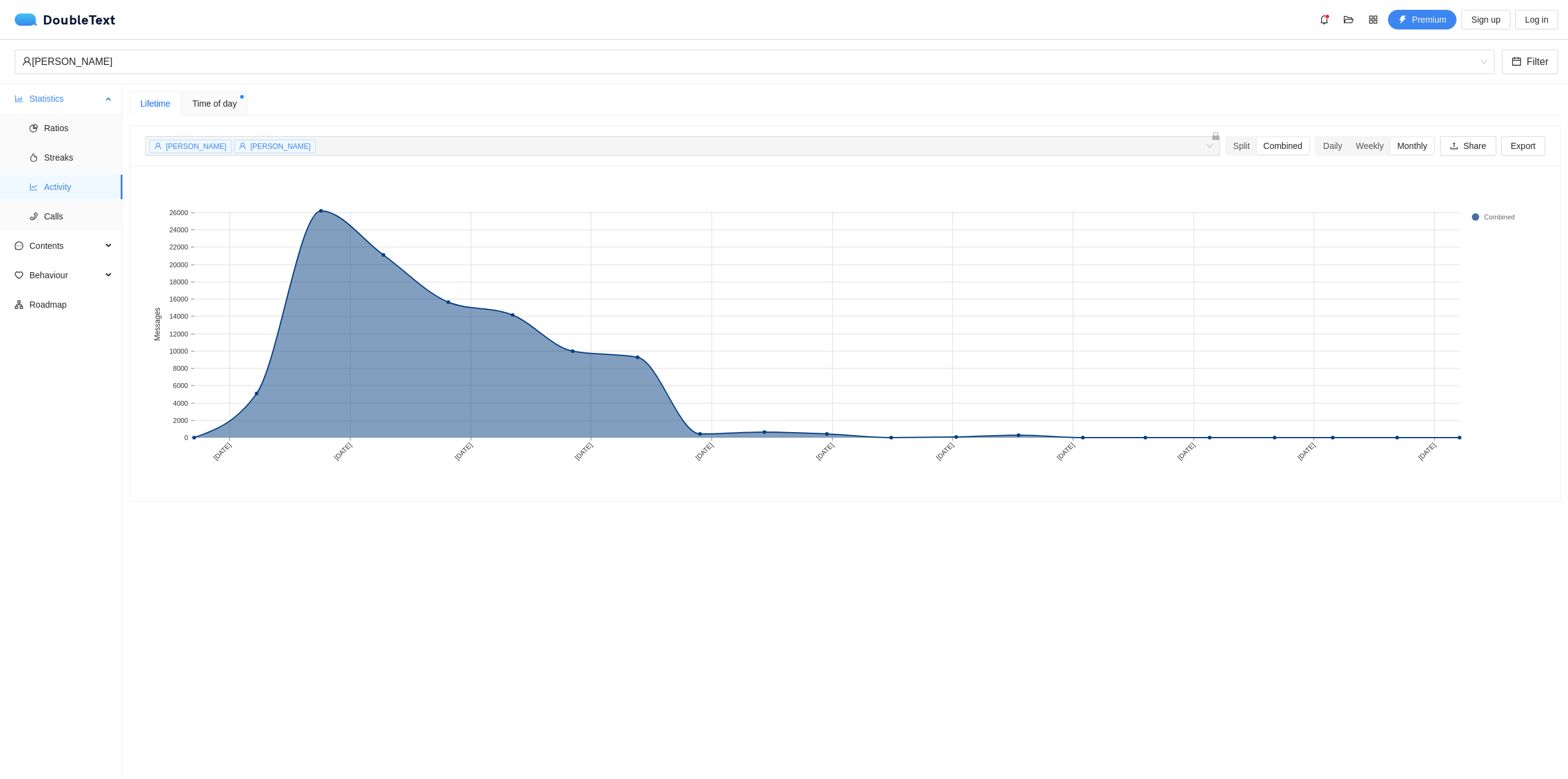
click at [57, 199] on span "Activity" at bounding box center [78, 186] width 68 height 24
click at [55, 203] on ul "Ratios Streaks Activity Calls" at bounding box center [60, 172] width 122 height 118
click at [52, 207] on span "Calls" at bounding box center [78, 216] width 68 height 24
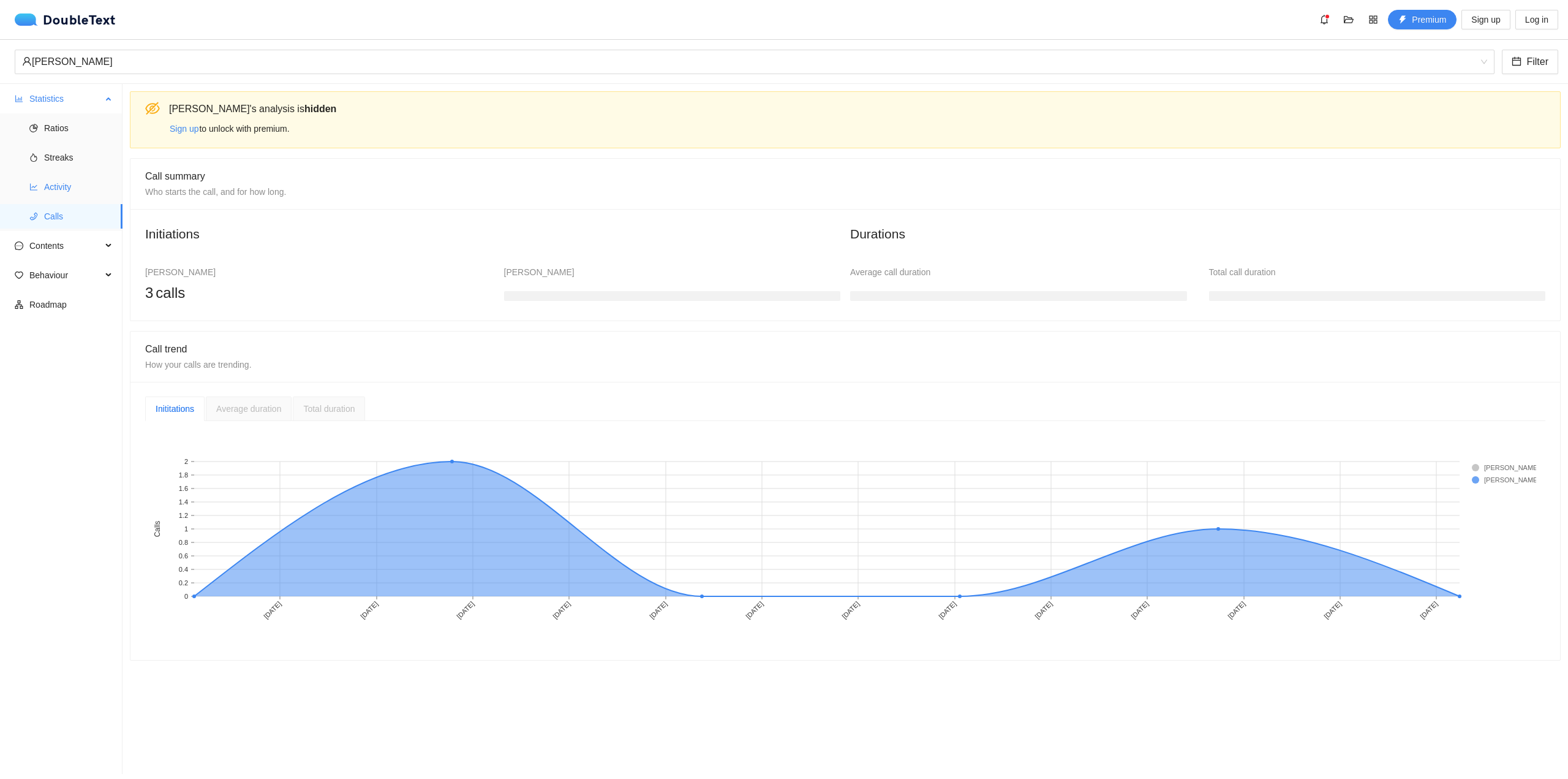
click at [104, 196] on span "Activity" at bounding box center [78, 186] width 68 height 24
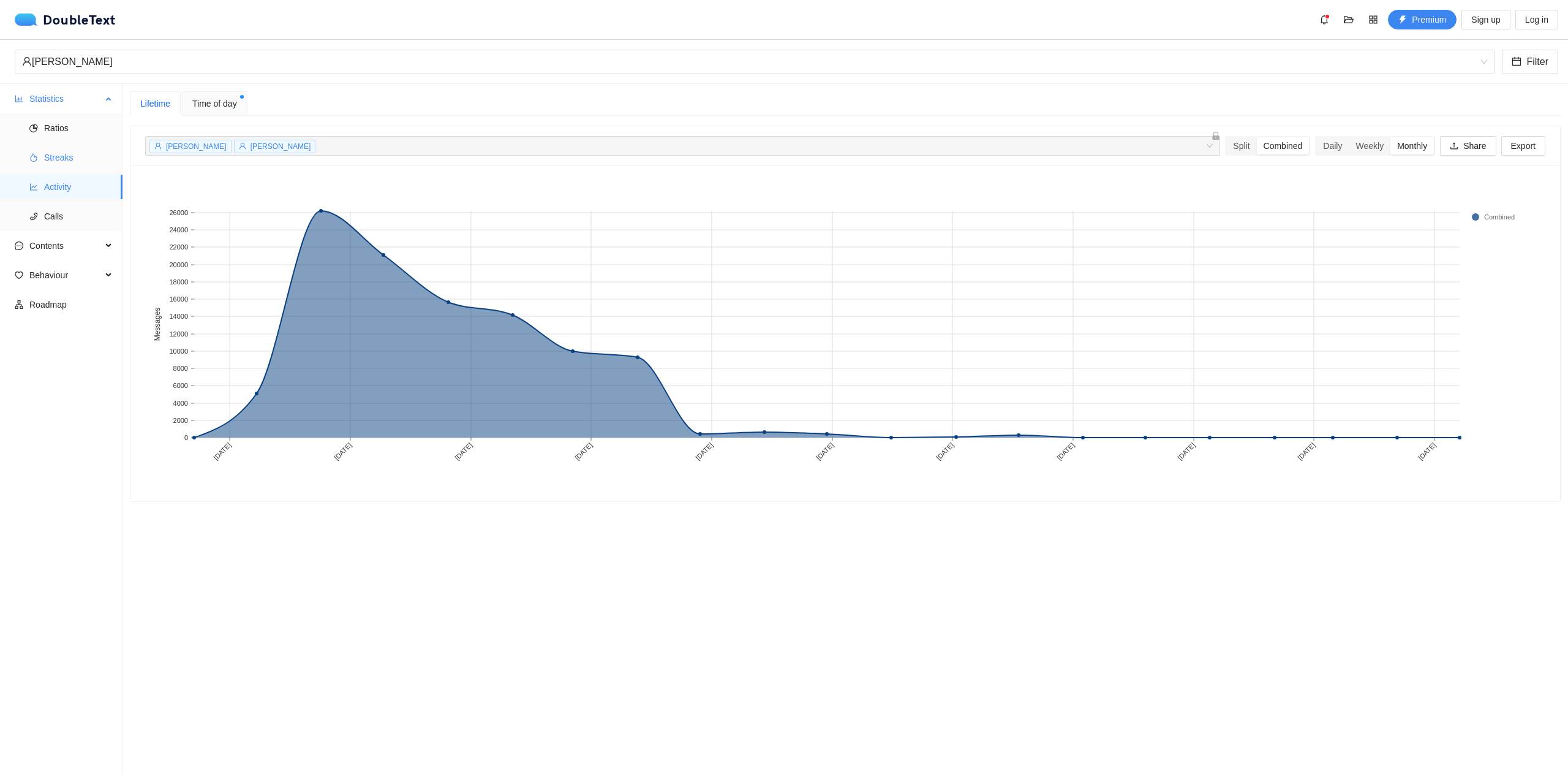
click at [57, 149] on span "Streaks" at bounding box center [78, 157] width 68 height 24
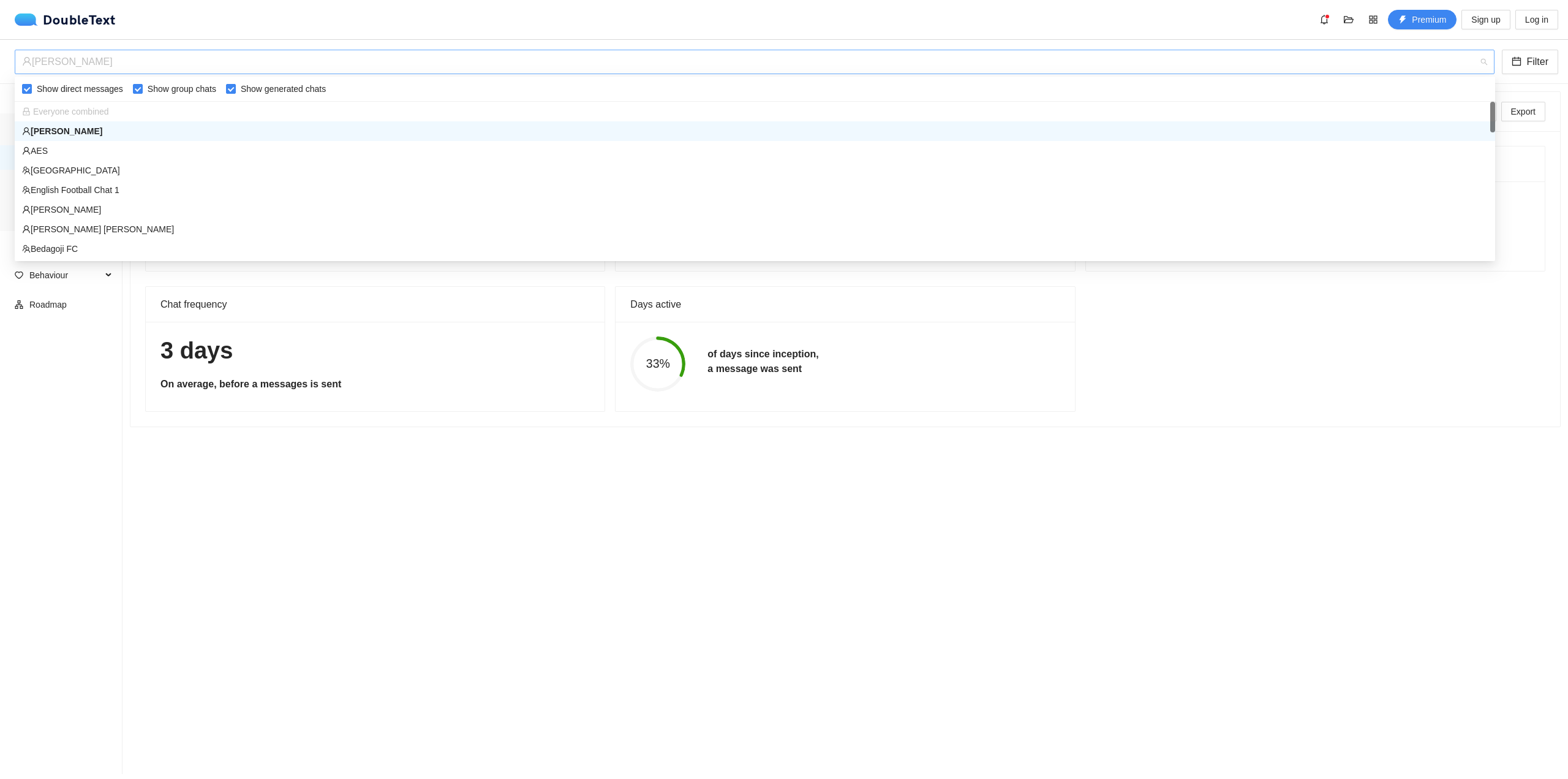
click at [104, 53] on div "[PERSON_NAME]" at bounding box center [749, 62] width 1454 height 24
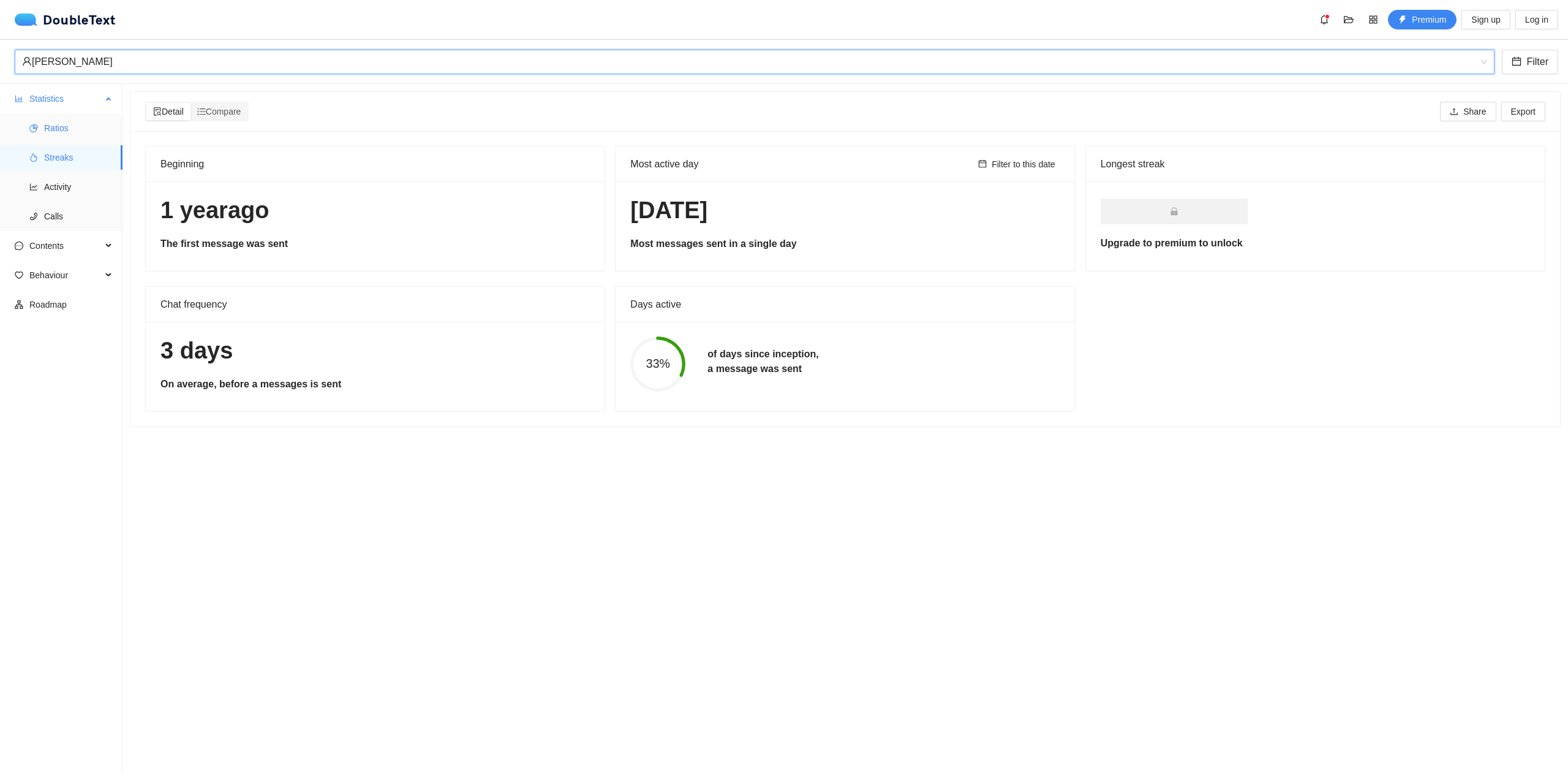
click at [87, 132] on span "Ratios" at bounding box center [78, 128] width 68 height 24
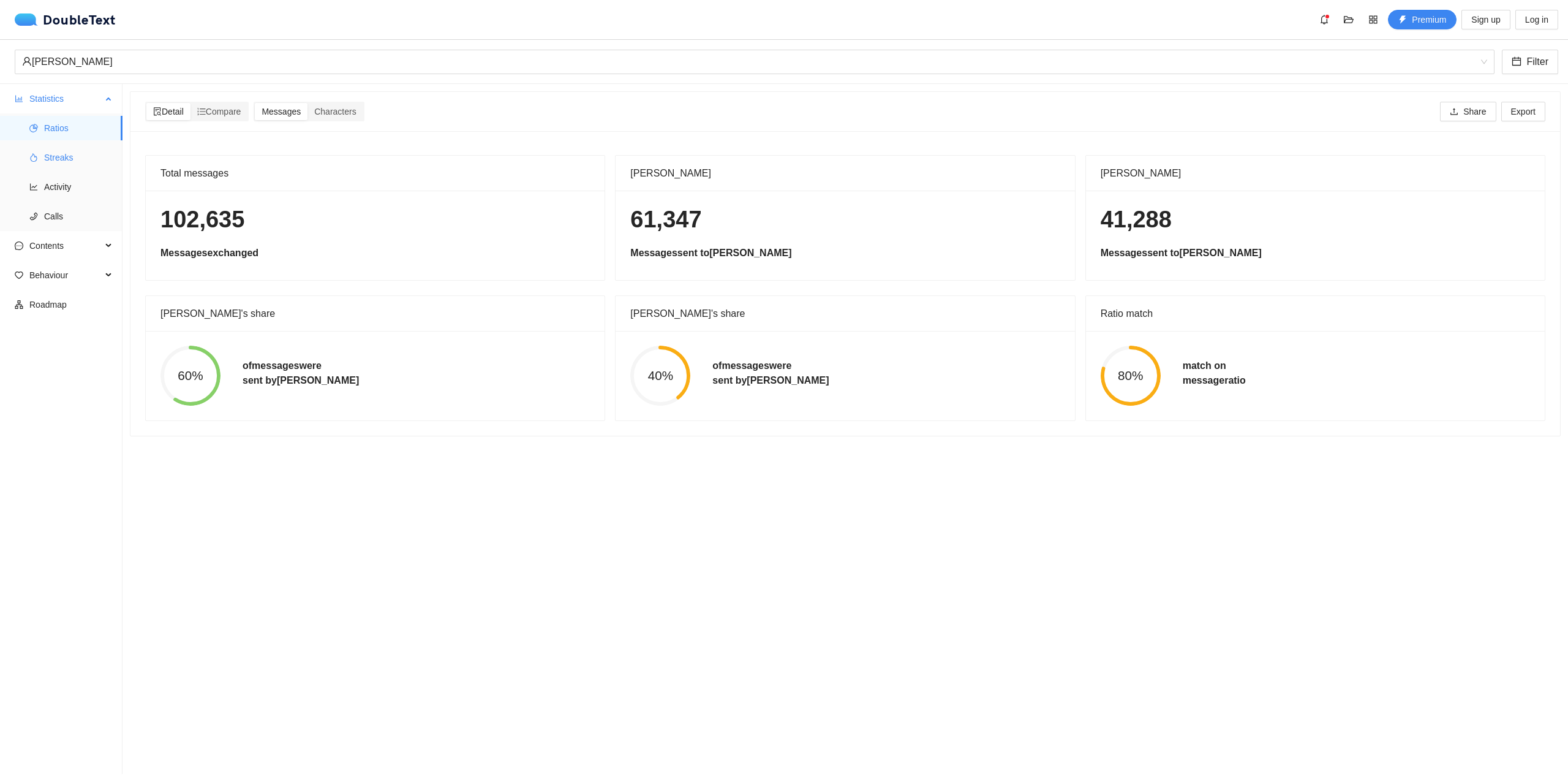
click at [82, 155] on span "Streaks" at bounding box center [78, 157] width 68 height 24
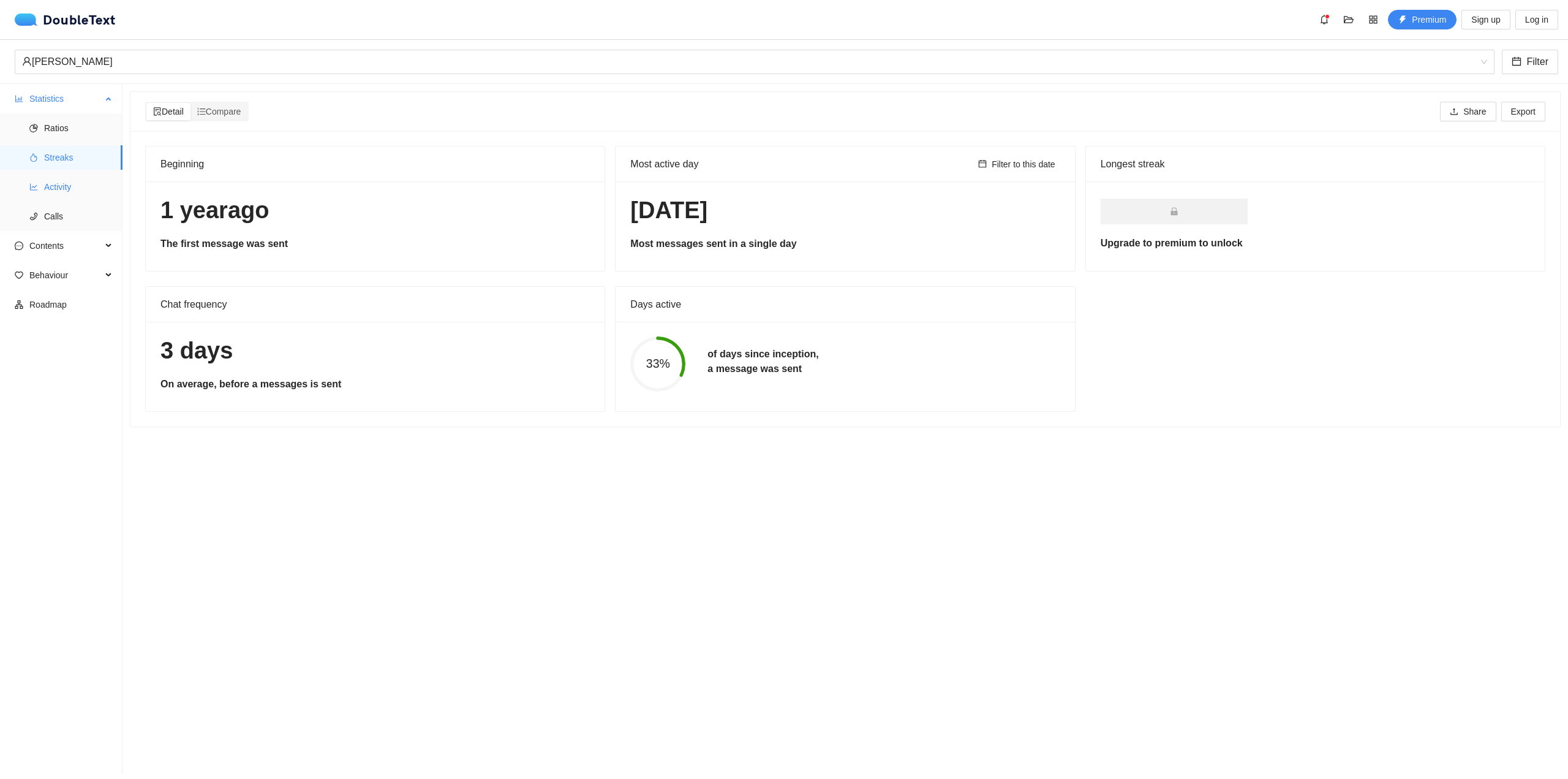
click at [69, 186] on span "Activity" at bounding box center [78, 186] width 68 height 24
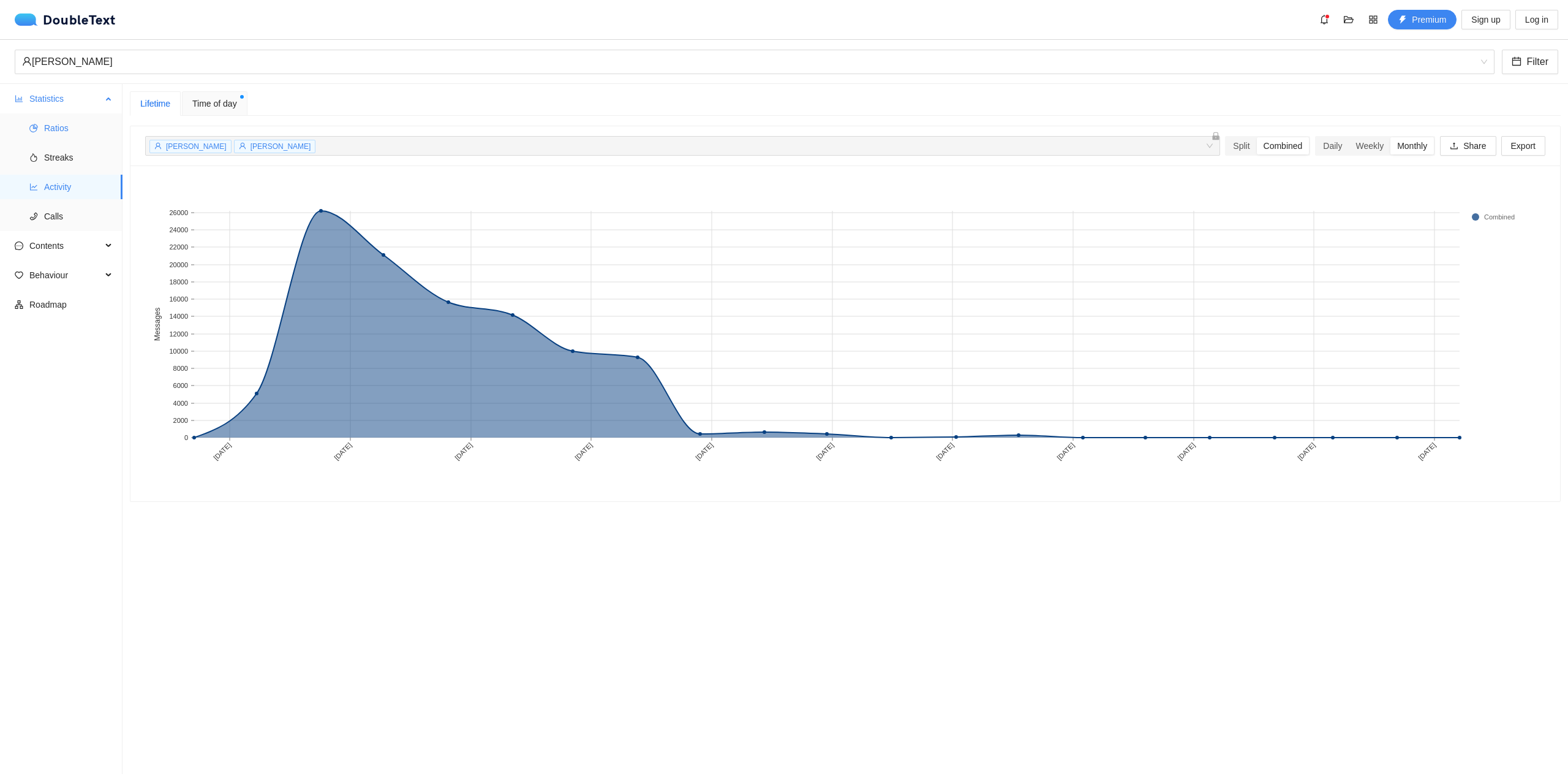
click at [71, 137] on span "Ratios" at bounding box center [78, 128] width 68 height 24
